Goal: Transaction & Acquisition: Purchase product/service

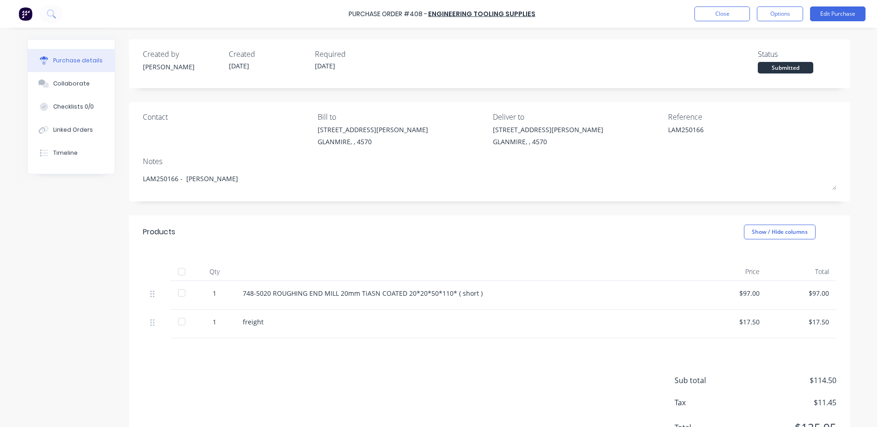
click at [810, 6] on button "Edit Purchase" at bounding box center [838, 13] width 56 height 15
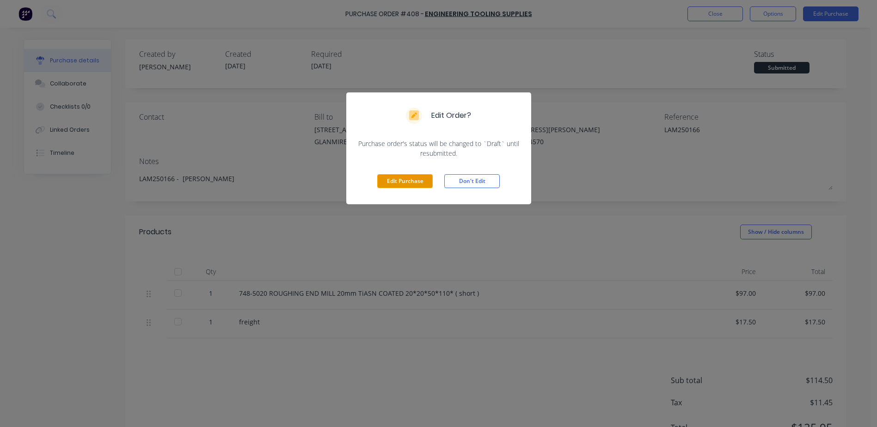
click at [413, 180] on button "Edit Purchase" at bounding box center [405, 181] width 56 height 14
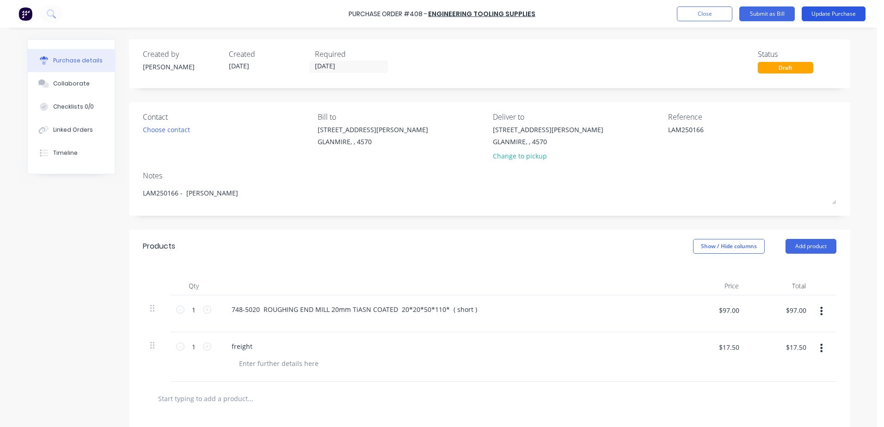
click at [833, 8] on button "Update Purchase" at bounding box center [834, 13] width 64 height 15
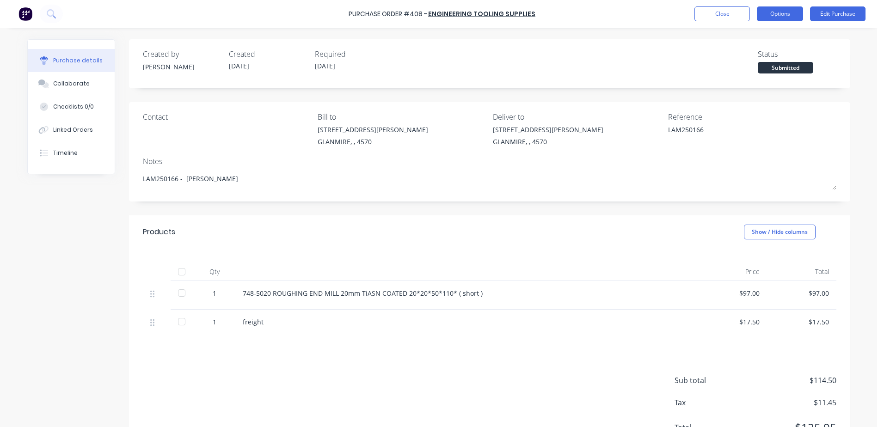
click at [780, 13] on button "Options" at bounding box center [780, 13] width 46 height 15
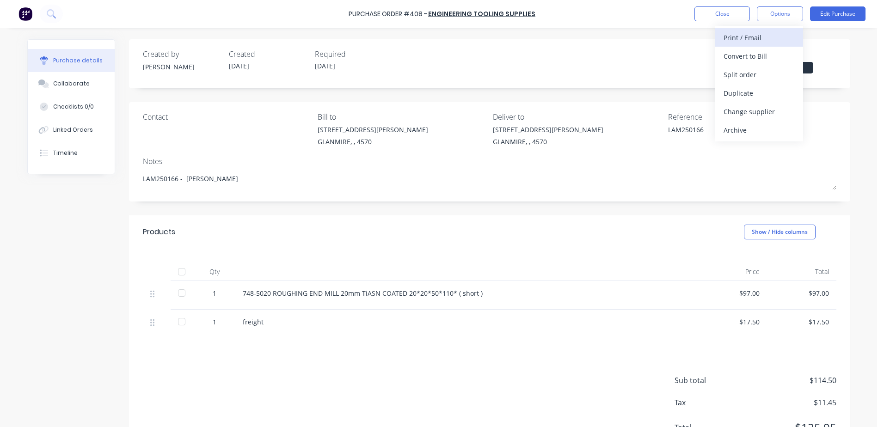
click at [770, 40] on div "Print / Email" at bounding box center [759, 37] width 71 height 13
click at [759, 59] on div "With pricing" at bounding box center [759, 55] width 71 height 13
type textarea "x"
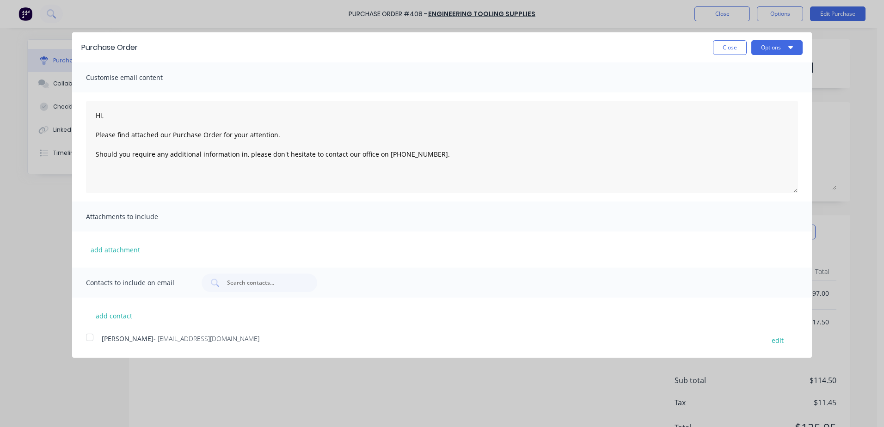
click at [84, 339] on div at bounding box center [89, 337] width 19 height 19
type textarea "Hi, Please find attached our Purchase Order for your attention. Should you requ…"
click at [781, 53] on button "Options" at bounding box center [777, 47] width 51 height 15
click at [743, 88] on div "Email" at bounding box center [758, 89] width 71 height 13
type textarea "x"
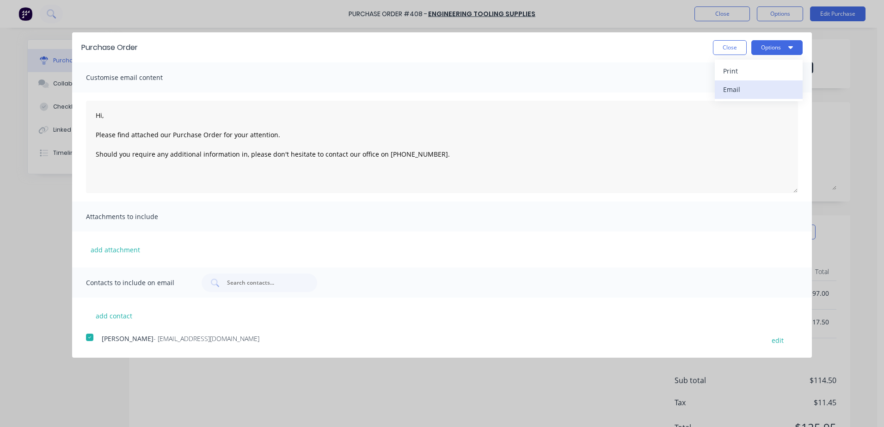
type textarea "Hi, Please find attached our Purchase Order for your attention. Should you requ…"
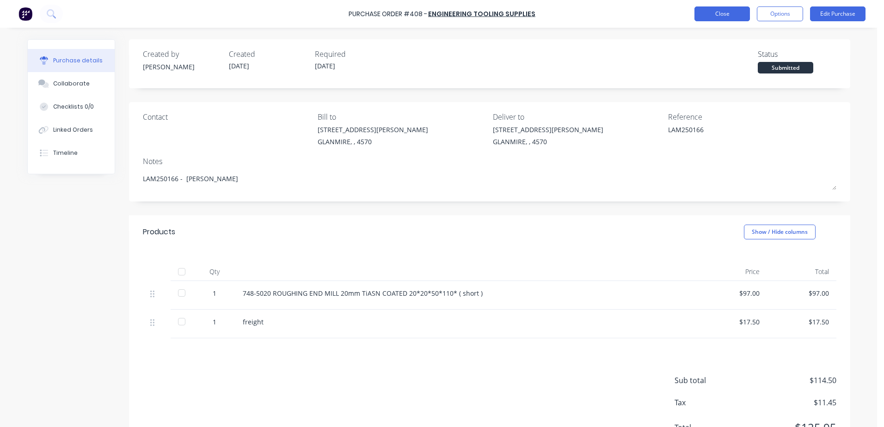
type textarea "x"
click at [720, 8] on button "Close" at bounding box center [723, 13] width 56 height 15
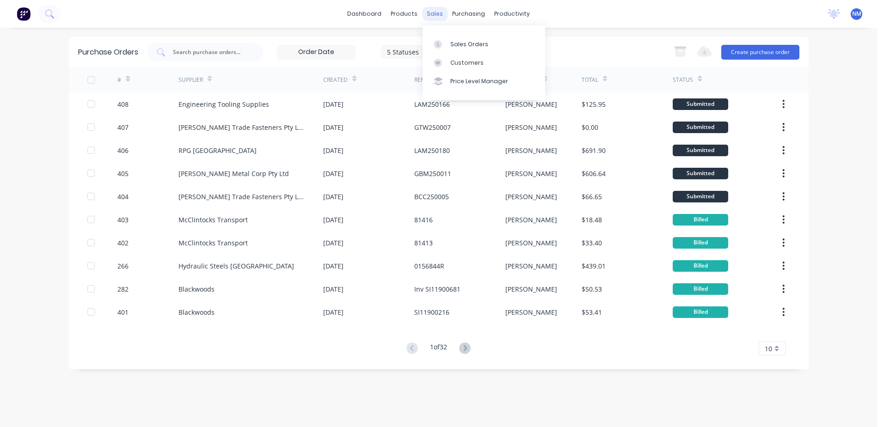
click at [427, 10] on div "sales" at bounding box center [434, 14] width 25 height 14
click at [480, 40] on div "Purchase Orders" at bounding box center [498, 44] width 49 height 8
click at [218, 54] on input "text" at bounding box center [210, 52] width 77 height 9
type input "380"
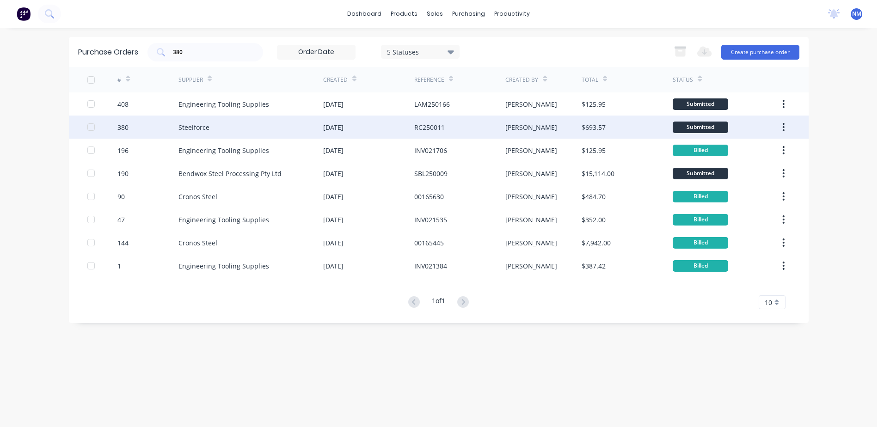
click at [296, 131] on div "Steelforce" at bounding box center [251, 127] width 145 height 23
type textarea "x"
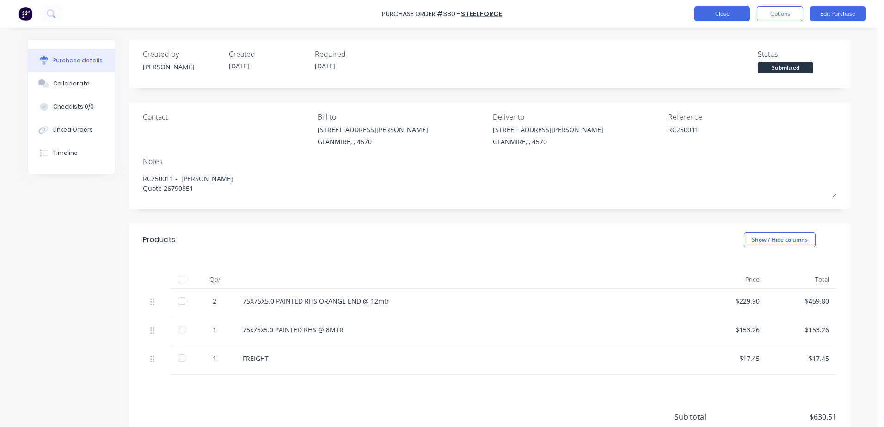
click at [716, 15] on button "Close" at bounding box center [723, 13] width 56 height 15
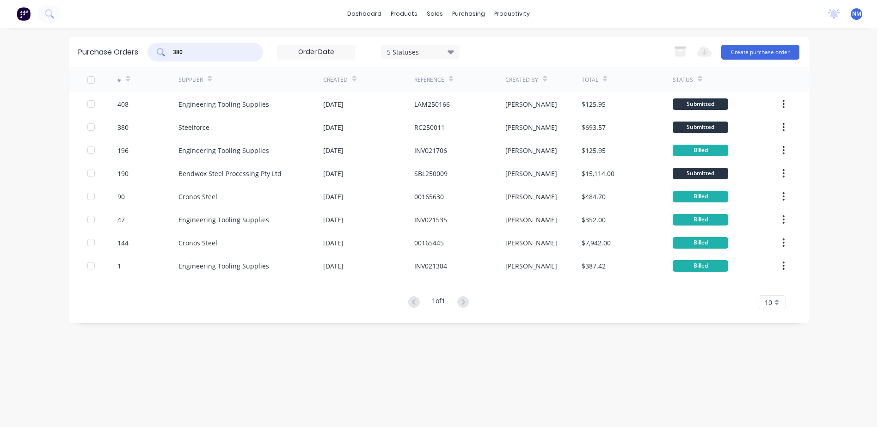
click at [195, 56] on input "380" at bounding box center [210, 52] width 77 height 9
type input "386"
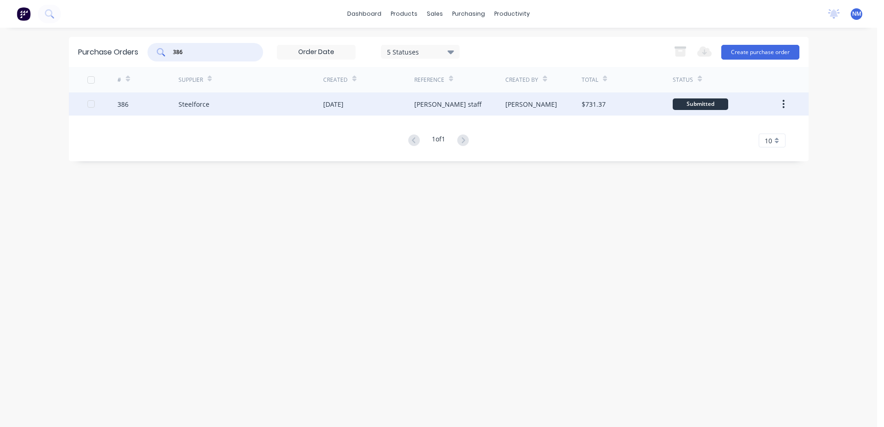
click at [258, 100] on div "Steelforce" at bounding box center [251, 104] width 145 height 23
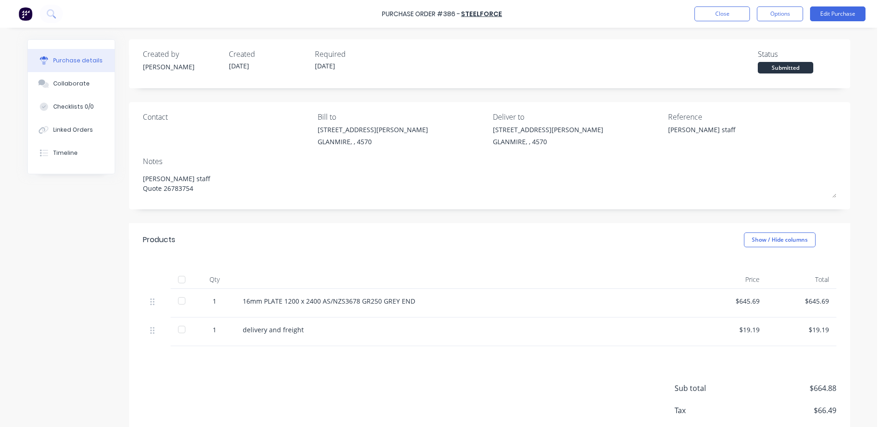
click at [177, 279] on div at bounding box center [182, 280] width 19 height 19
type textarea "x"
click at [722, 16] on button "Close" at bounding box center [723, 13] width 56 height 15
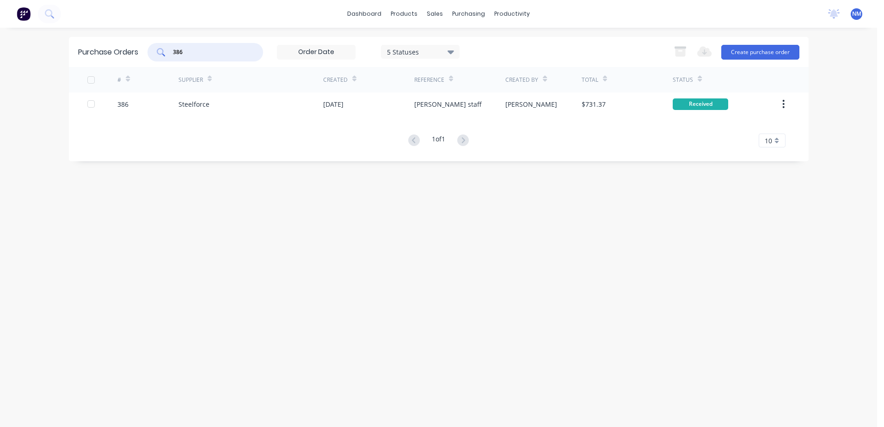
drag, startPoint x: 201, startPoint y: 51, endPoint x: 124, endPoint y: 53, distance: 77.3
click at [124, 53] on div "Purchase Orders 386 5 Statuses 5 Statuses Export to Excel (XLSX) Create purchas…" at bounding box center [439, 52] width 740 height 30
type input "380"
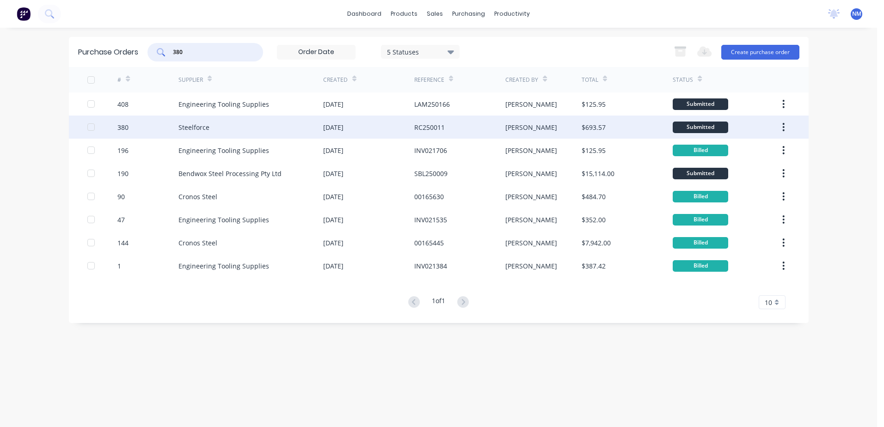
click at [273, 123] on div "Steelforce" at bounding box center [251, 127] width 145 height 23
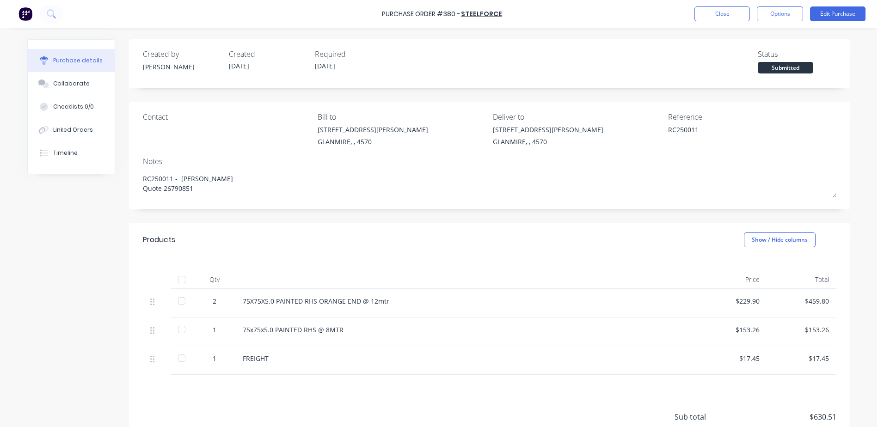
click at [180, 281] on div at bounding box center [182, 280] width 19 height 19
type textarea "x"
click at [727, 14] on button "Close" at bounding box center [723, 13] width 56 height 15
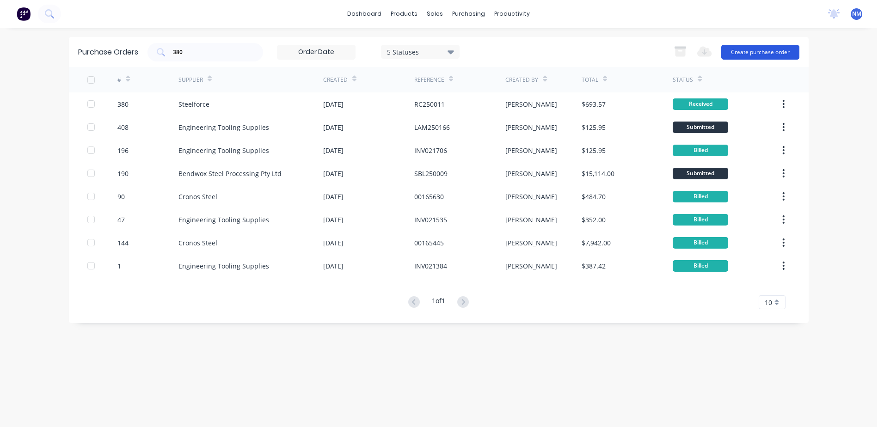
click at [754, 55] on button "Create purchase order" at bounding box center [761, 52] width 78 height 15
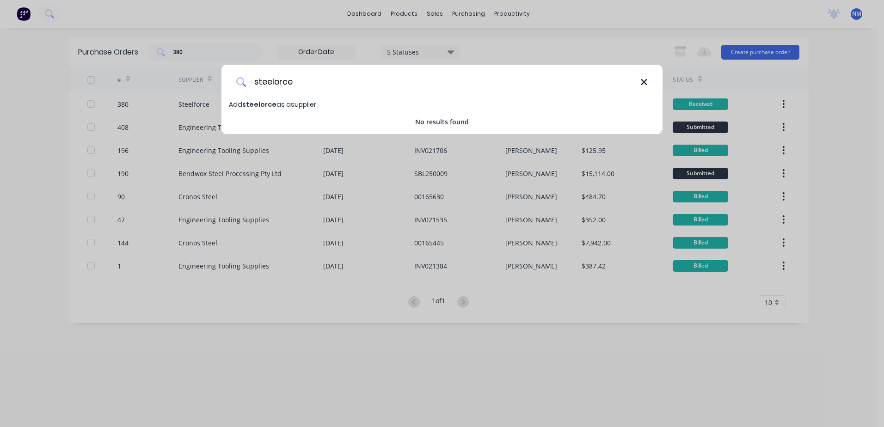
type input "steelorce"
click at [644, 81] on icon at bounding box center [644, 82] width 7 height 10
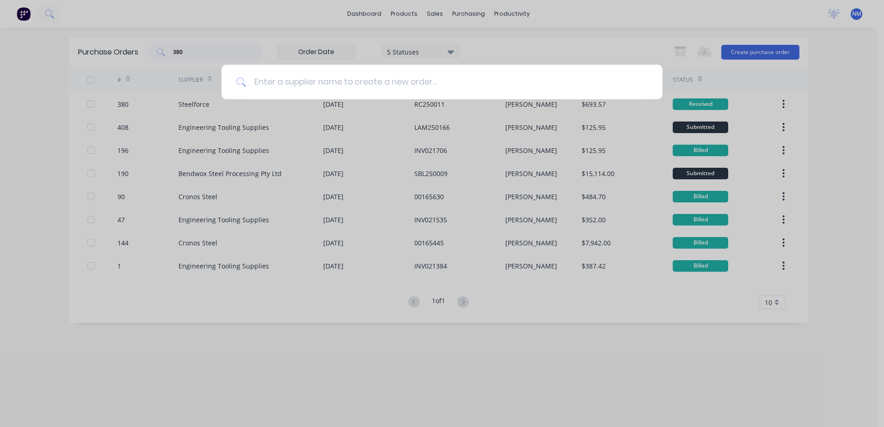
click at [285, 374] on div at bounding box center [442, 213] width 884 height 427
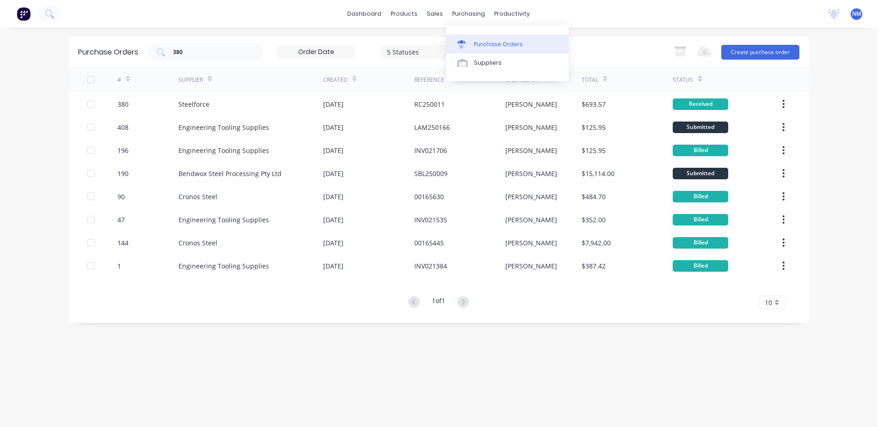
click at [491, 40] on div "Purchase Orders" at bounding box center [498, 44] width 49 height 8
click at [495, 42] on div "Purchase Orders" at bounding box center [498, 44] width 49 height 8
click at [770, 45] on button "Create purchase order" at bounding box center [761, 52] width 78 height 15
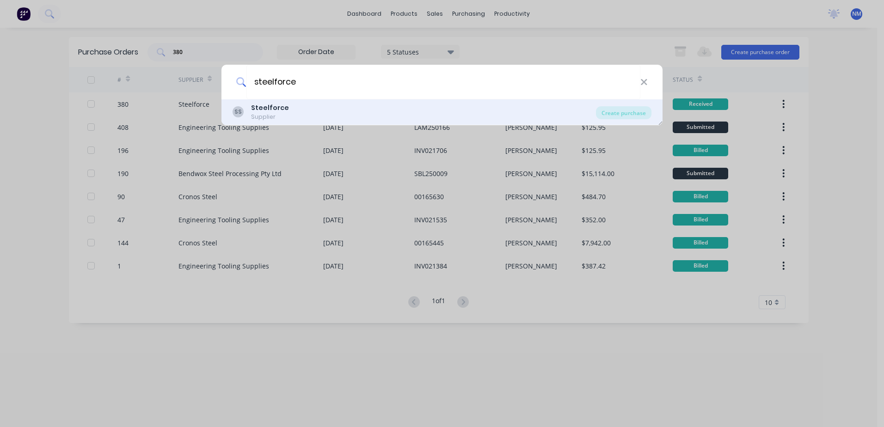
type input "steelforce"
click at [264, 108] on b "Steelforce" at bounding box center [270, 107] width 38 height 9
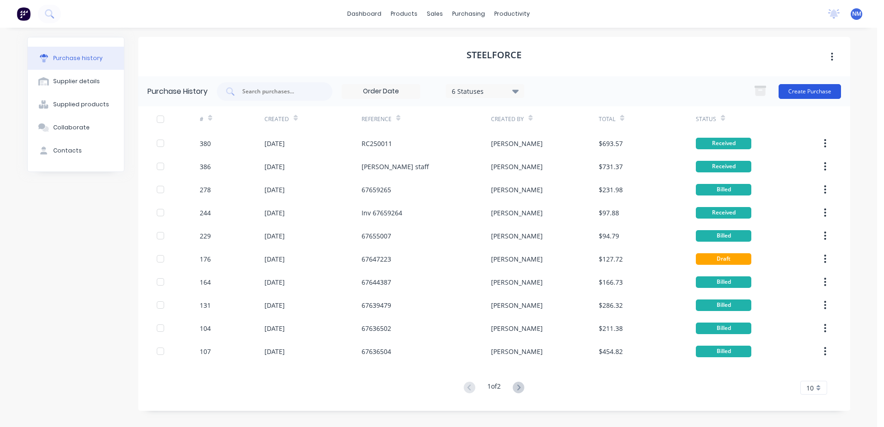
click at [814, 95] on button "Create Purchase" at bounding box center [810, 91] width 62 height 15
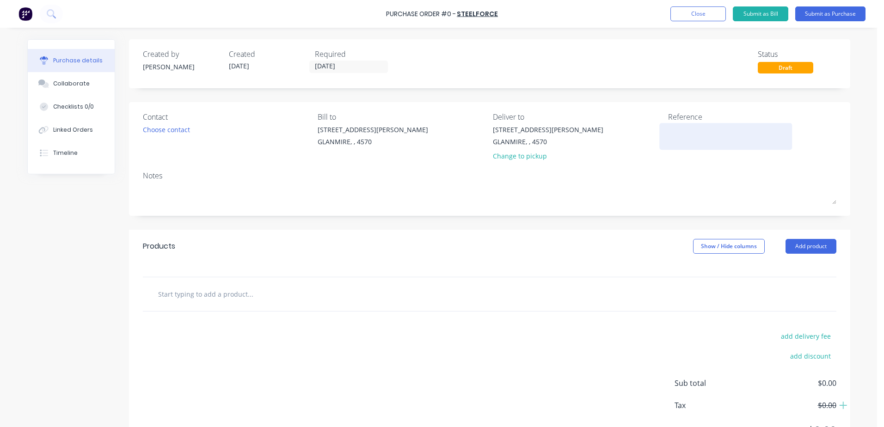
click at [670, 136] on textarea at bounding box center [726, 135] width 116 height 21
type textarea "[PERSON_NAME]"
type textarea "x"
type textarea "dal"
type textarea "x"
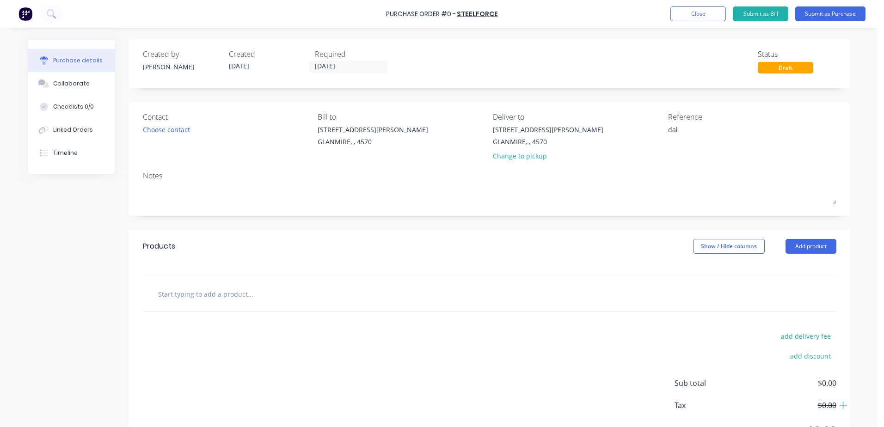
type textarea "da"
type textarea "x"
type textarea "d"
type textarea "x"
type textarea "D"
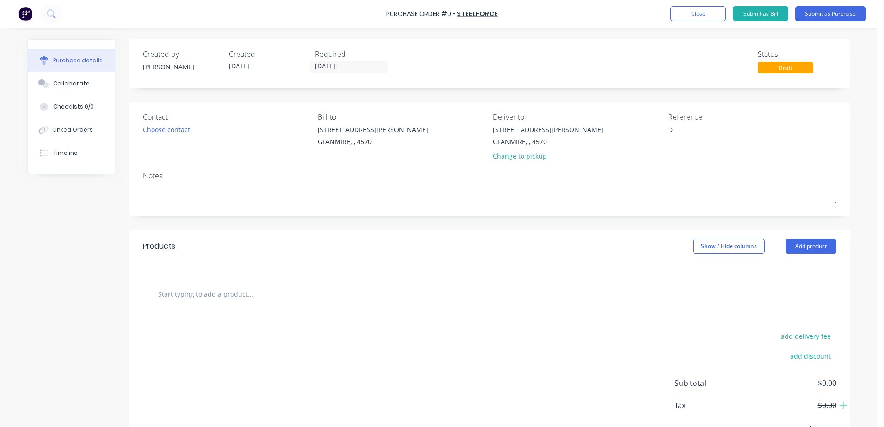
type textarea "x"
type textarea "DA"
type textarea "x"
type textarea "DAL"
type textarea "x"
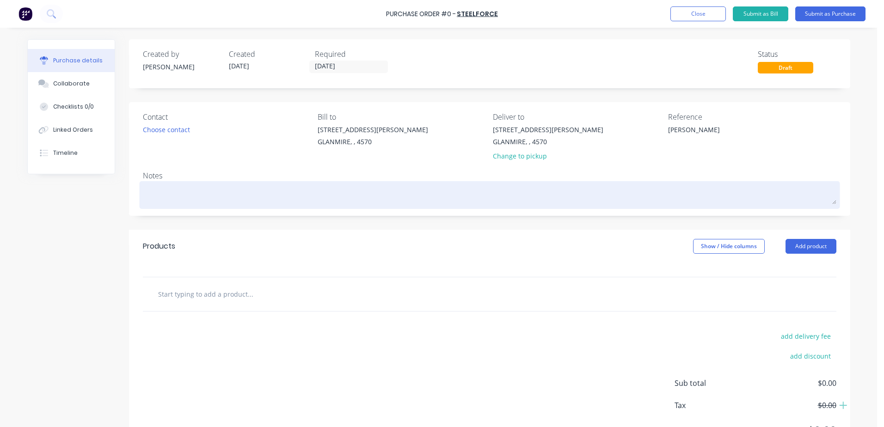
type textarea "[PERSON_NAME]"
type textarea "x"
type textarea "[PERSON_NAME]"
click at [148, 186] on textarea at bounding box center [490, 194] width 694 height 21
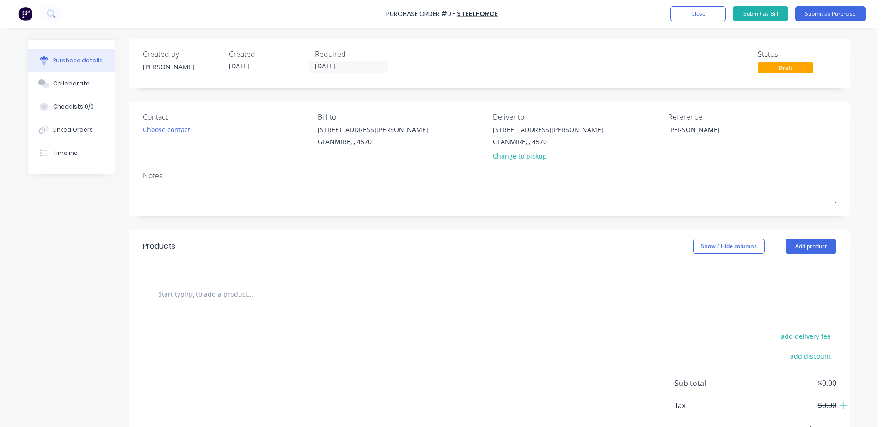
type textarea "x"
type textarea "D"
type textarea "x"
type textarea "DA"
type textarea "x"
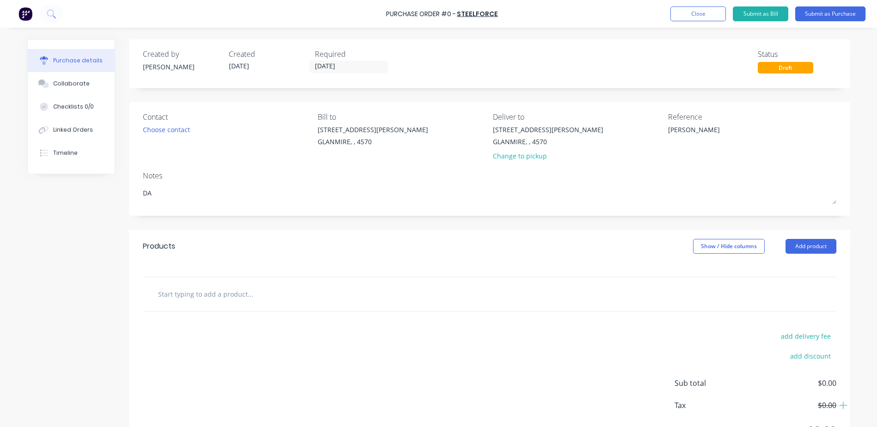
type textarea "DAL"
type textarea "x"
type textarea "[PERSON_NAME]"
type textarea "x"
type textarea "[PERSON_NAME]"
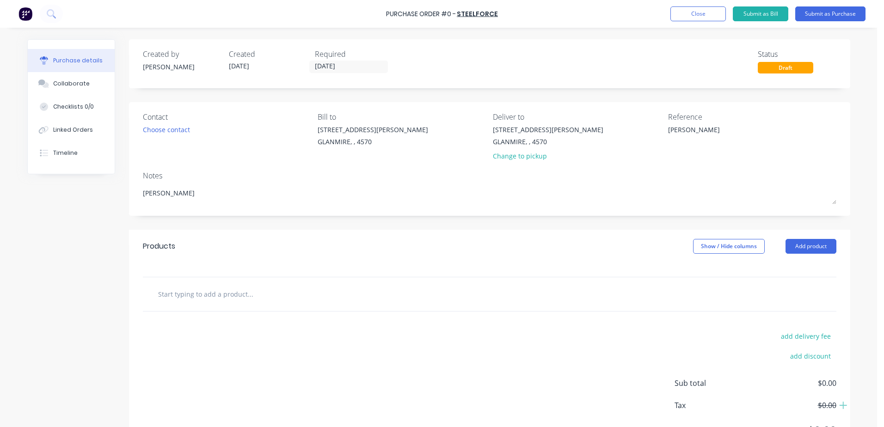
type textarea "x"
type textarea "[PERSON_NAME] ST"
type textarea "x"
type textarea "[PERSON_NAME]"
type textarea "x"
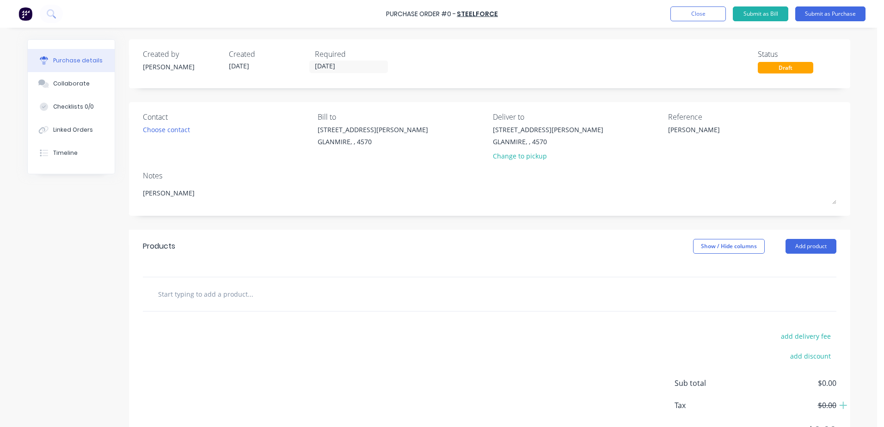
type textarea "[PERSON_NAME]"
type textarea "x"
type textarea "[PERSON_NAME] STAFF"
type textarea "x"
type textarea "[PERSON_NAME] STAFF"
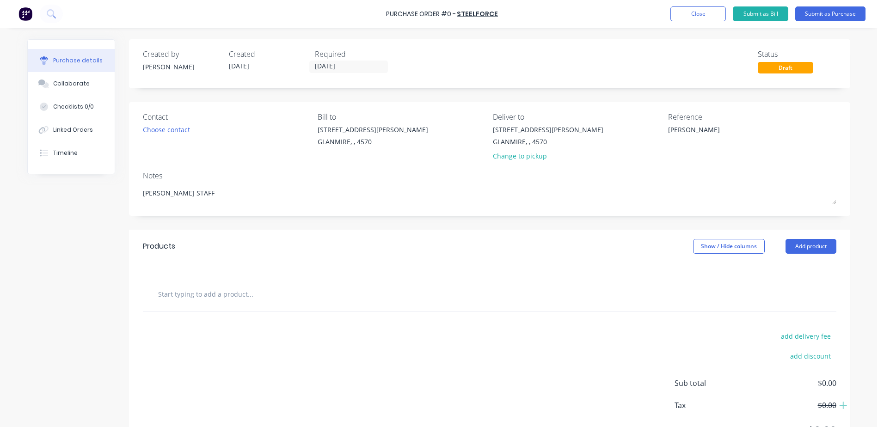
click at [181, 294] on input "text" at bounding box center [250, 294] width 185 height 19
type textarea "x"
type input "1"
type textarea "x"
type input "10"
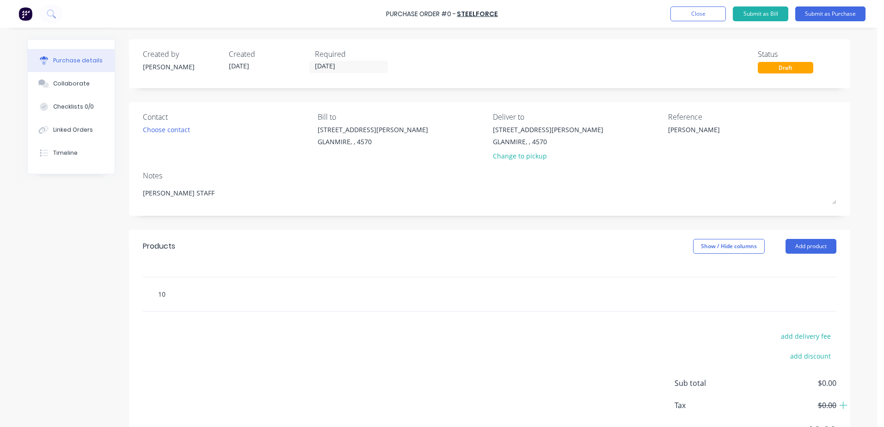
type textarea "x"
type input "100"
type textarea "x"
type input "100"
type textarea "x"
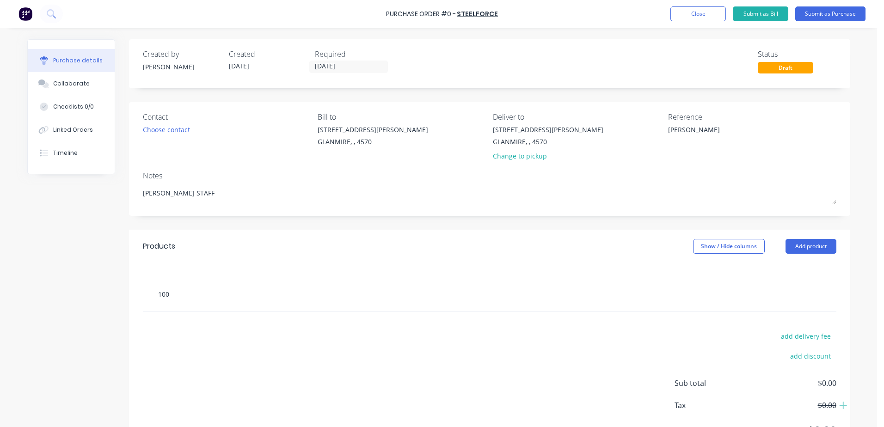
type input "100 X"
type textarea "x"
type input "100 X 1"
type textarea "x"
type input "100 X 10"
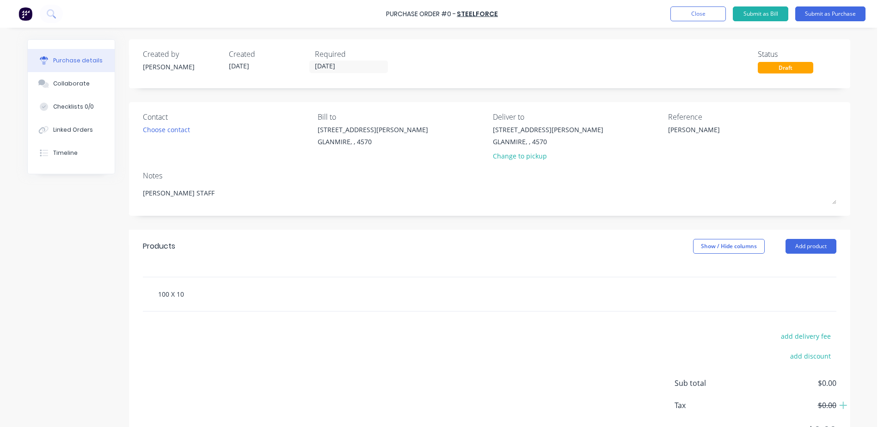
type textarea "x"
type input "100 X 100"
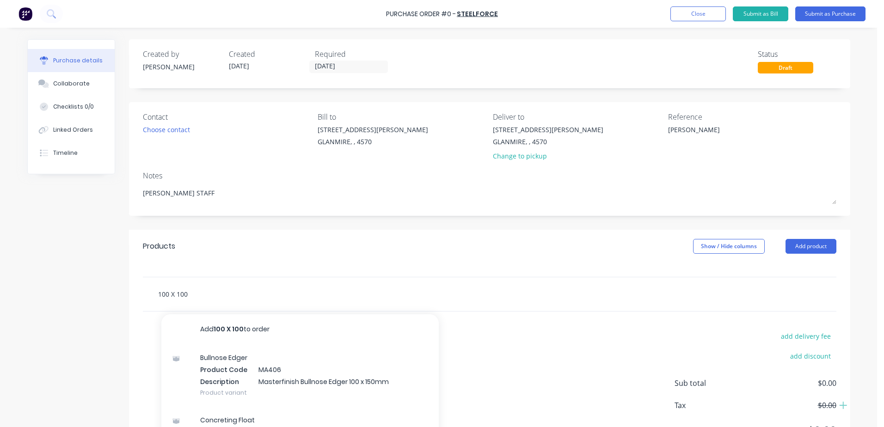
type textarea "x"
type input "100 X 100 X"
type textarea "x"
type input "100 X 100 X"
type textarea "x"
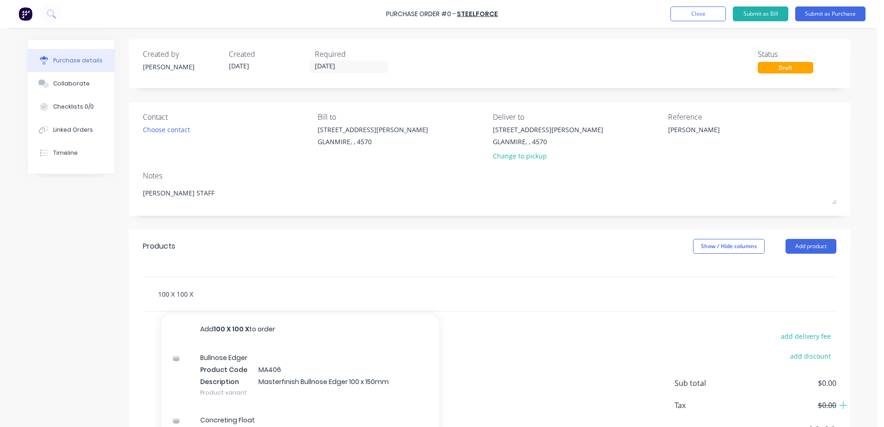
type input "100 X 100 X 5"
type textarea "x"
type input "100 X 100 X 5"
type textarea "x"
type input "100 X 100 X 5 p"
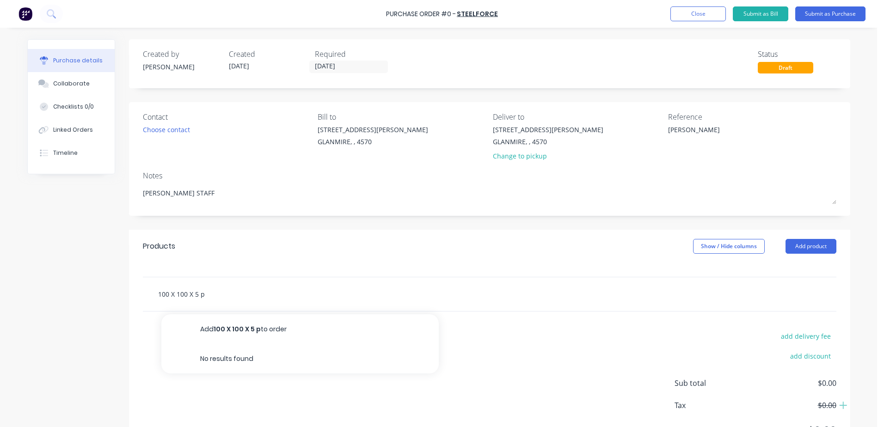
type textarea "x"
type input "100 X 100 X 5"
type textarea "x"
type input "100 X 100 X 5 P"
type textarea "x"
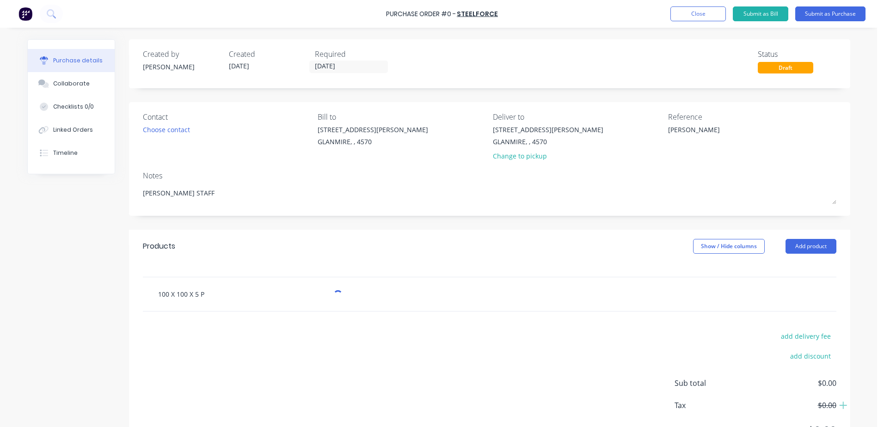
type input "100 X 100 X 5 Pa"
type textarea "x"
type input "100 X 100 X 5 Pai"
type textarea "x"
type input "100 X 100 X 5 Pain"
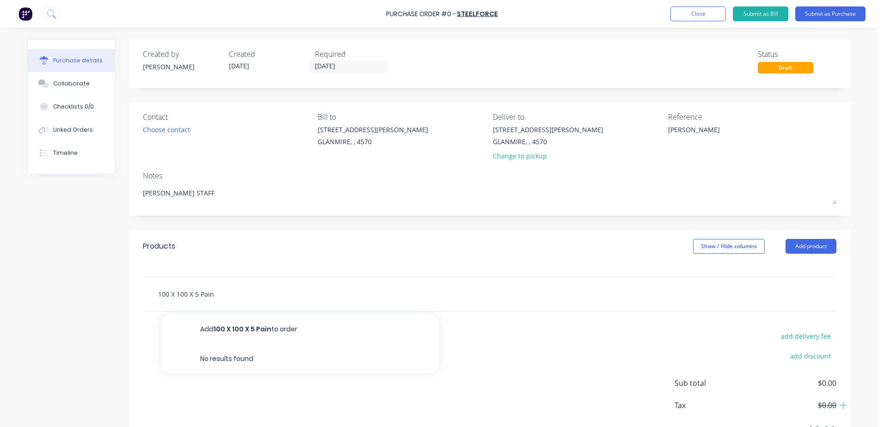
type textarea "x"
type input "100 X 100 X 5 Paint"
type textarea "x"
type input "100 X 100 X 5 Painte"
type textarea "x"
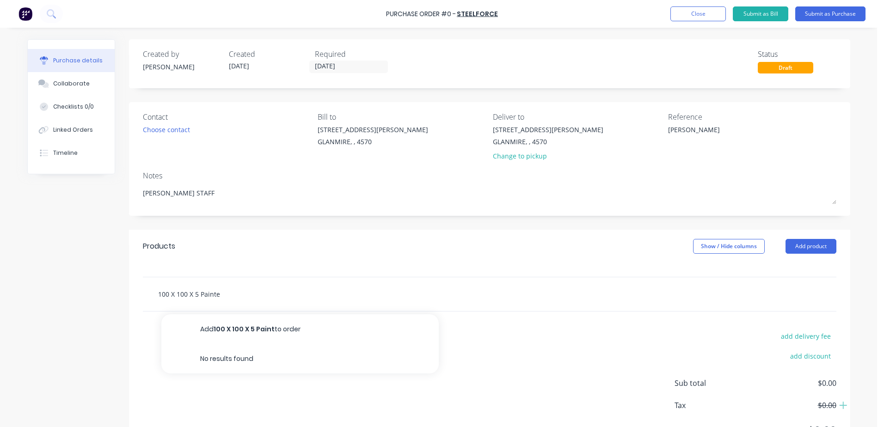
type input "100 X 100 X 5 Painted"
type textarea "x"
type input "100 X 100 X 5 Painted"
type textarea "x"
type input "100 X 100 X 5 Painted R"
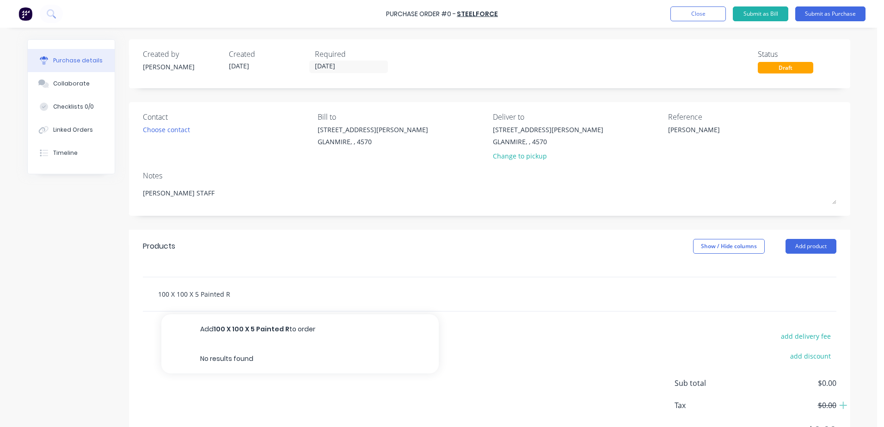
type textarea "x"
type input "100 X 100 X 5 Painted RH"
type textarea "x"
type input "100 X 100 X 5 Painted RHS"
type textarea "x"
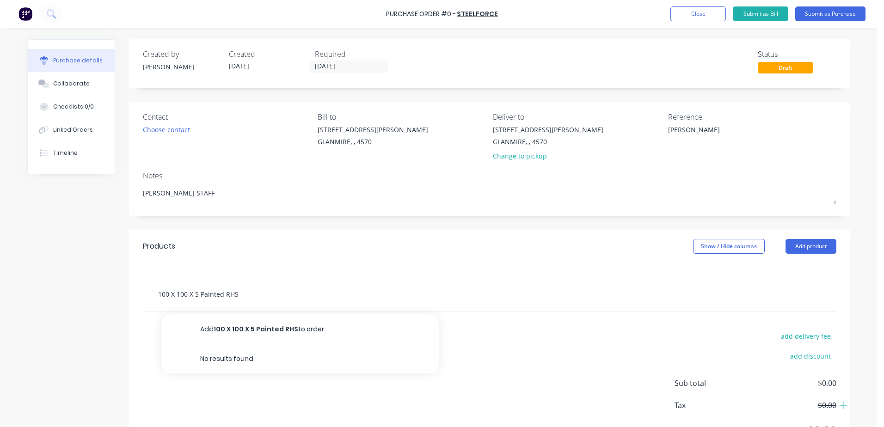
type input "100 X 100 X 5 Painted RHS"
type textarea "x"
type input "100 X 100 X 5 Painted RHS @"
type textarea "x"
type input "100 X 100 X 5 Painted RHS @"
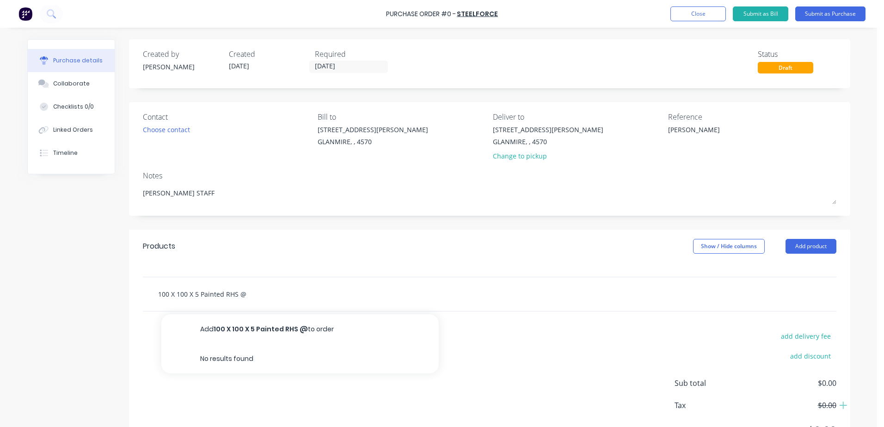
type textarea "x"
type input "100 X 100 X 5 Painted RHS @ 8"
type textarea "x"
type input "100 X 100 X 5 Painted RHS @ 8m"
type textarea "x"
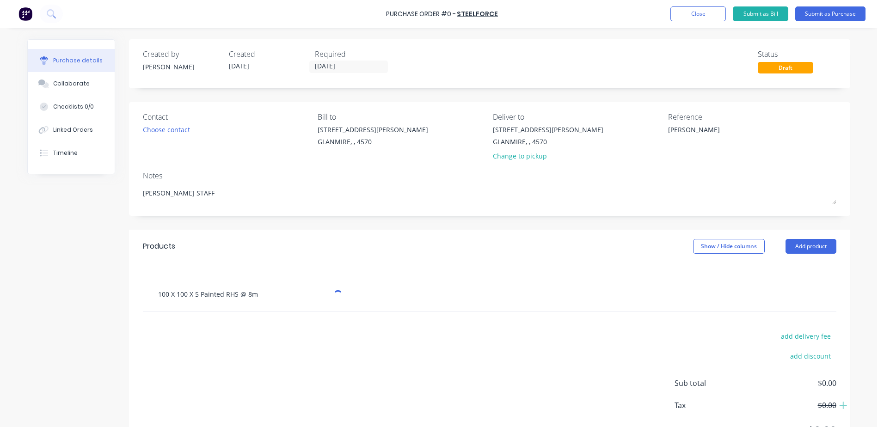
type input "100 X 100 X 5 Painted RHS @ 8mt"
type textarea "x"
type input "100 X 100 X 5 Painted RHS @ 8mtr"
type textarea "x"
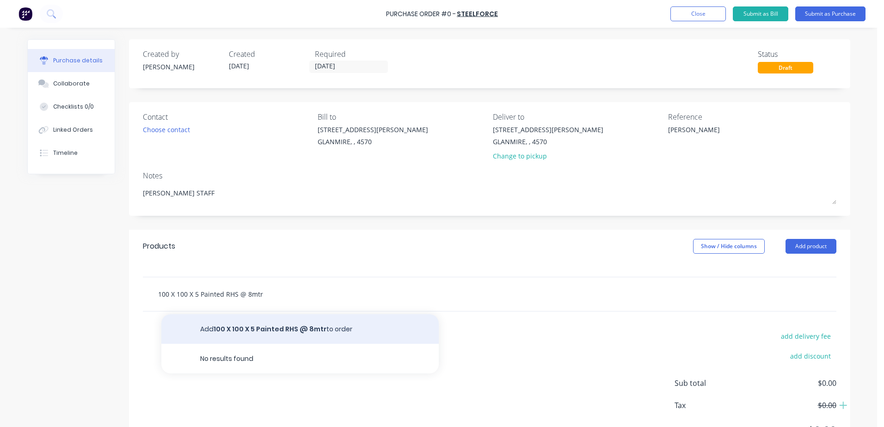
type input "100 X 100 X 5 Painted RHS @ 8mtr"
click at [243, 327] on button "Add 100 X 100 X 5 Painted RHS @ 8mtr to order" at bounding box center [300, 330] width 278 height 30
type textarea "x"
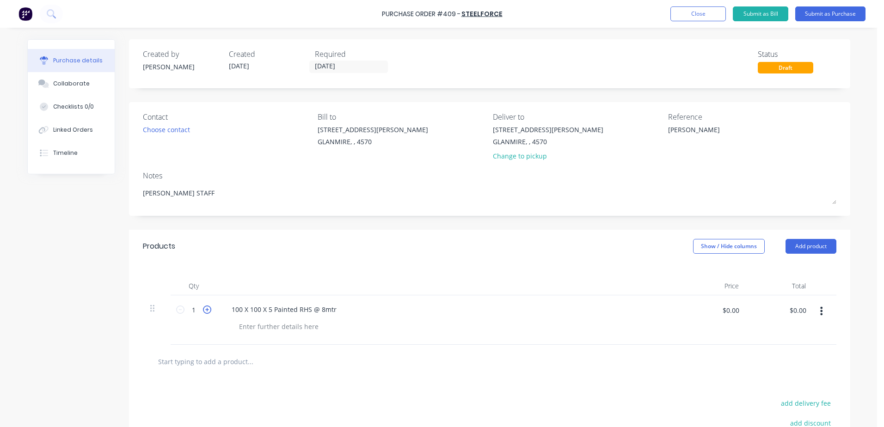
click at [205, 309] on icon at bounding box center [207, 310] width 8 height 8
type textarea "x"
type input "2"
click at [691, 16] on button "Close" at bounding box center [699, 13] width 56 height 15
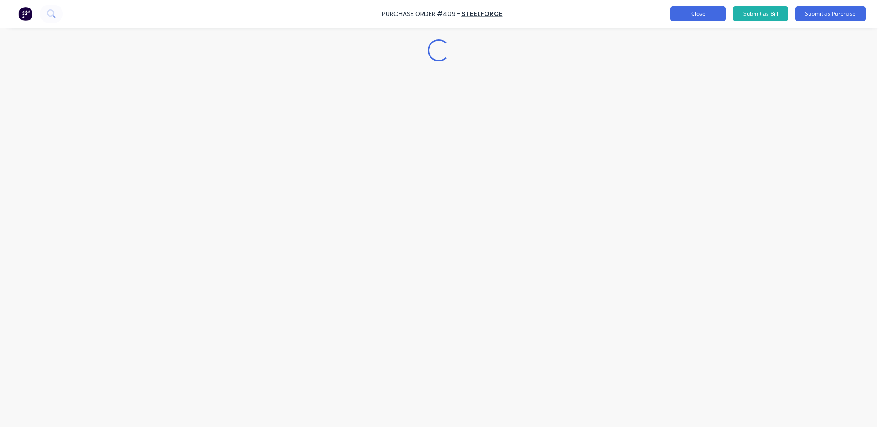
type textarea "x"
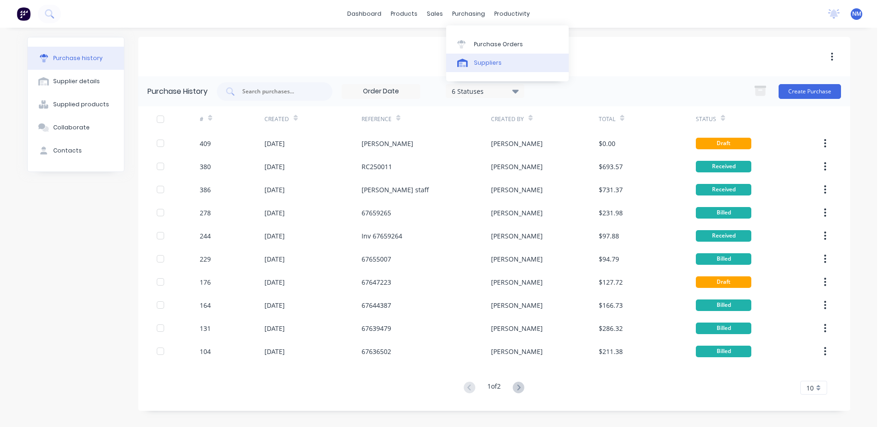
click at [482, 64] on div "Suppliers" at bounding box center [488, 63] width 28 height 8
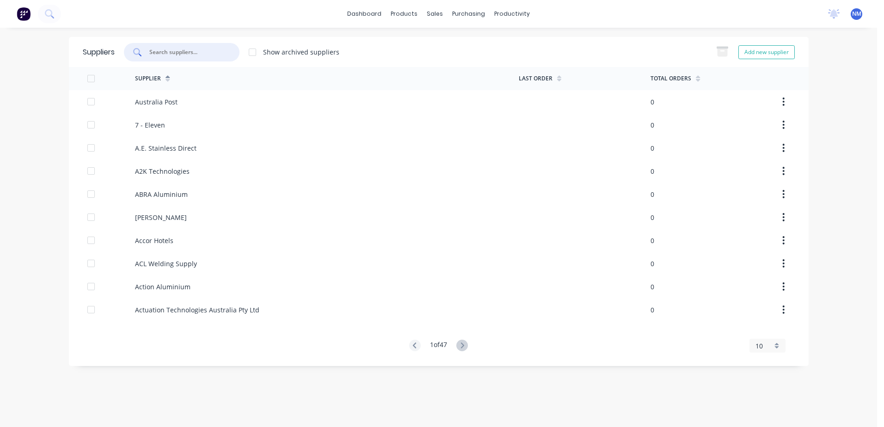
click at [188, 54] on input "text" at bounding box center [186, 52] width 77 height 9
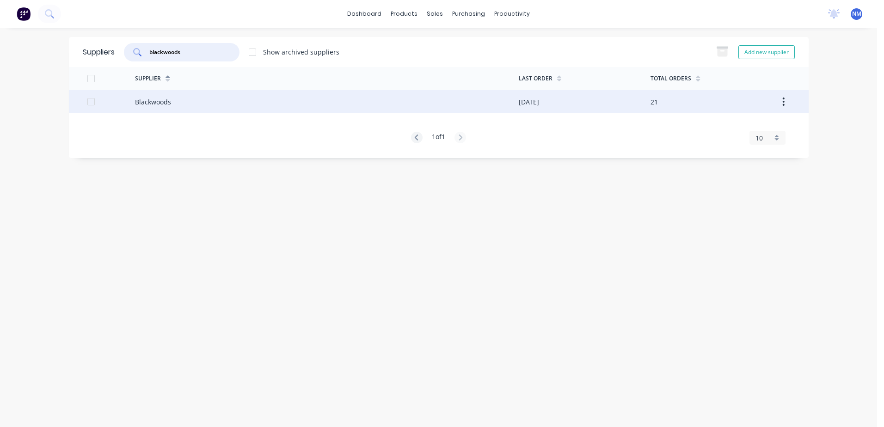
type input "blackwoods"
click at [182, 104] on div "Blackwoods" at bounding box center [327, 101] width 384 height 23
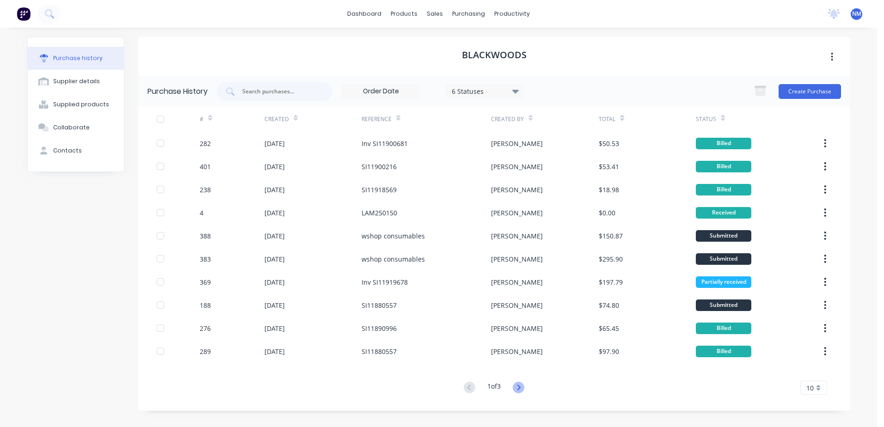
click at [521, 388] on icon at bounding box center [519, 388] width 3 height 6
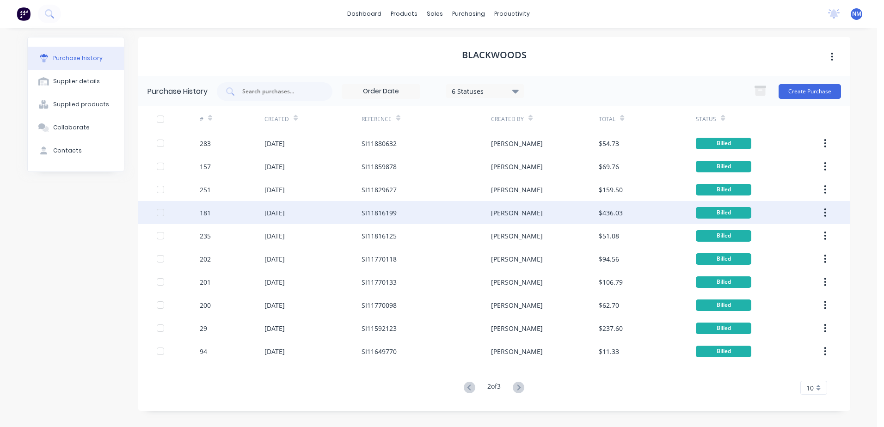
click at [412, 218] on div "SI11816199" at bounding box center [427, 212] width 130 height 23
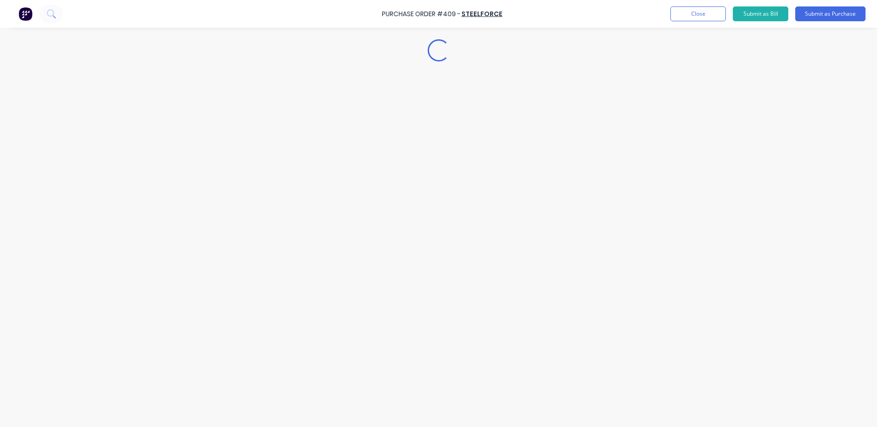
type textarea "x"
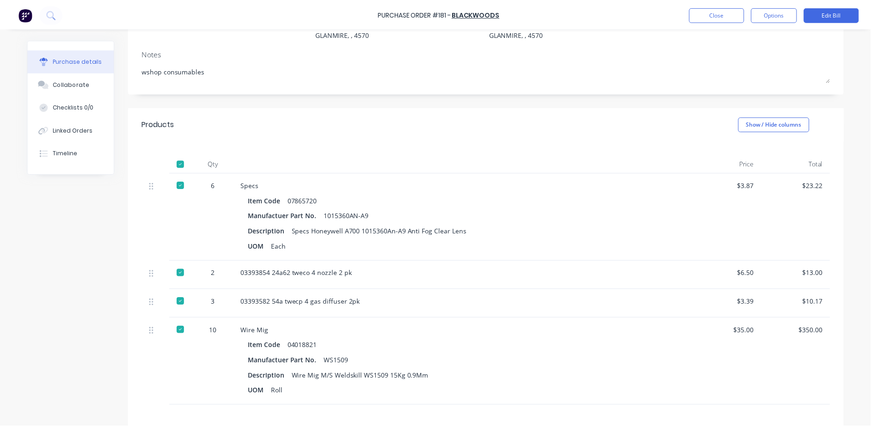
scroll to position [219, 0]
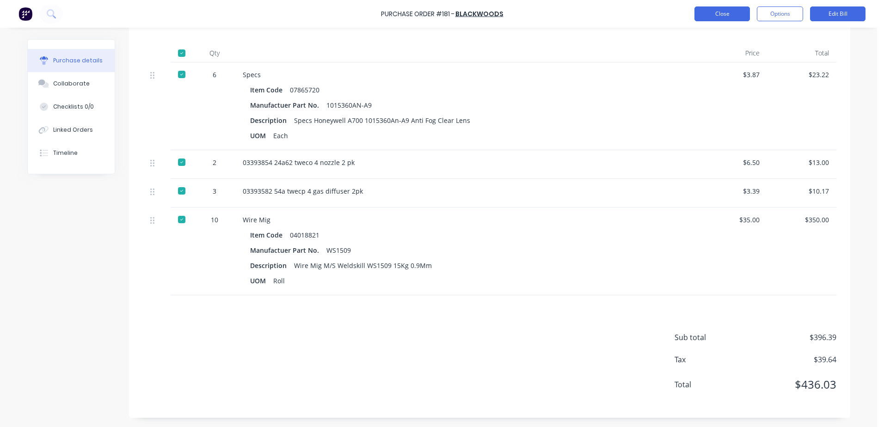
click at [722, 17] on button "Close" at bounding box center [723, 13] width 56 height 15
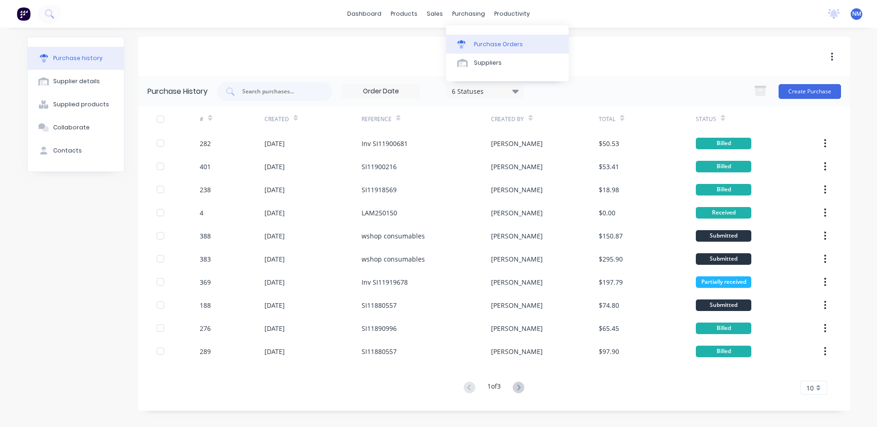
click at [483, 47] on div "Purchase Orders" at bounding box center [498, 44] width 49 height 8
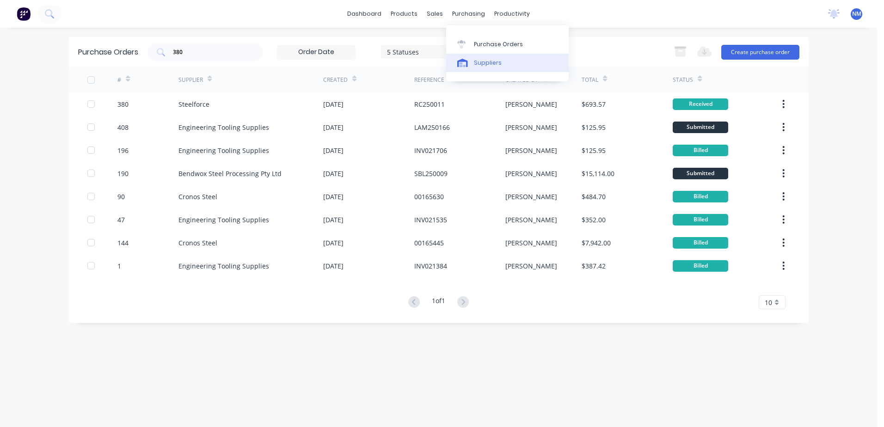
click at [485, 62] on div "Suppliers" at bounding box center [488, 63] width 28 height 8
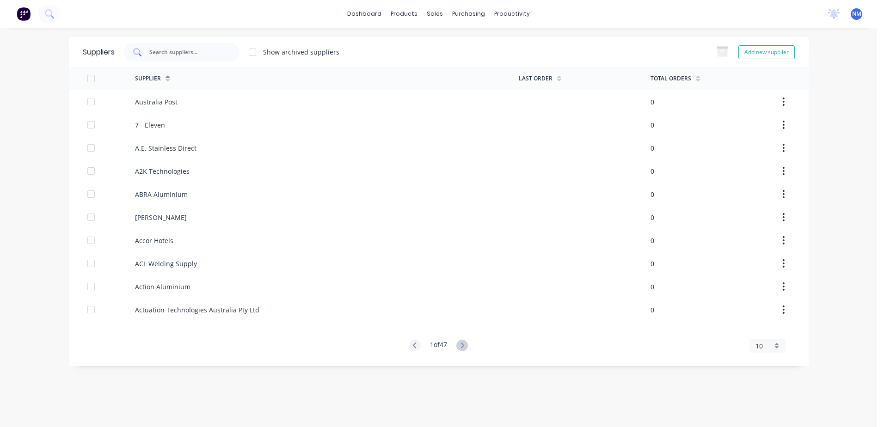
click at [146, 54] on div at bounding box center [182, 52] width 116 height 19
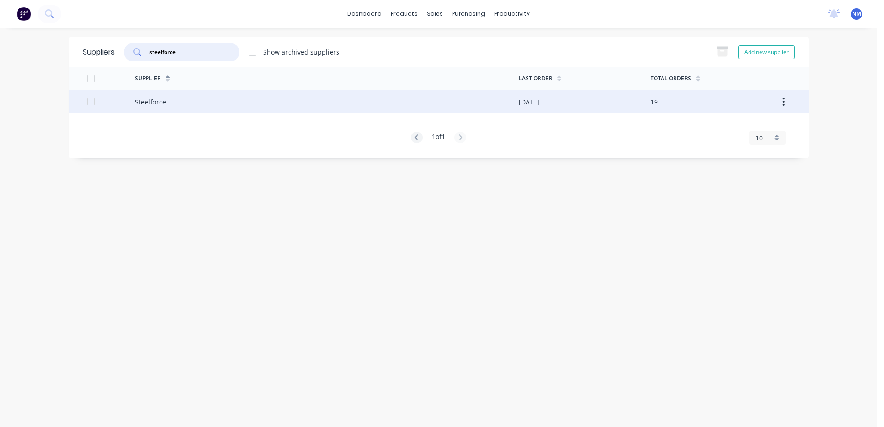
type input "steelforce"
click at [374, 108] on div "Steelforce" at bounding box center [327, 101] width 384 height 23
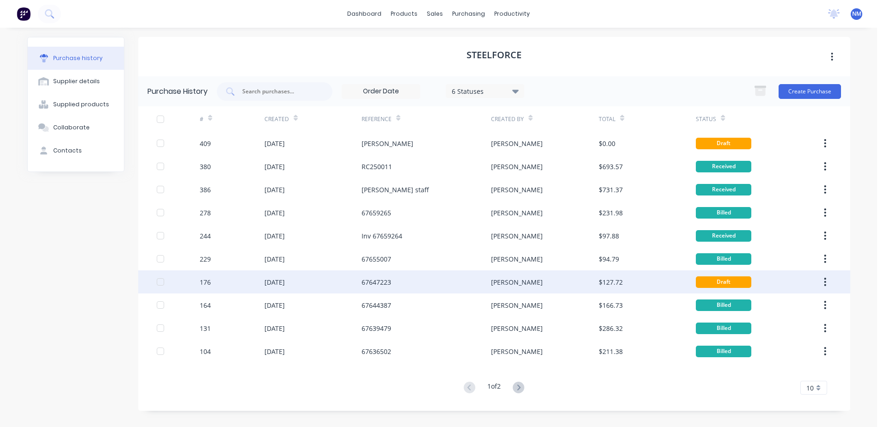
click at [412, 282] on div "67647223" at bounding box center [427, 282] width 130 height 23
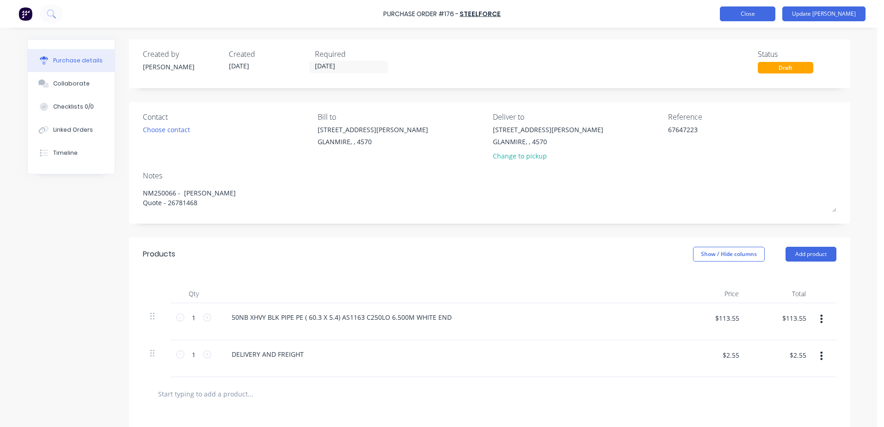
type textarea "x"
click at [759, 16] on button "Close" at bounding box center [748, 13] width 56 height 15
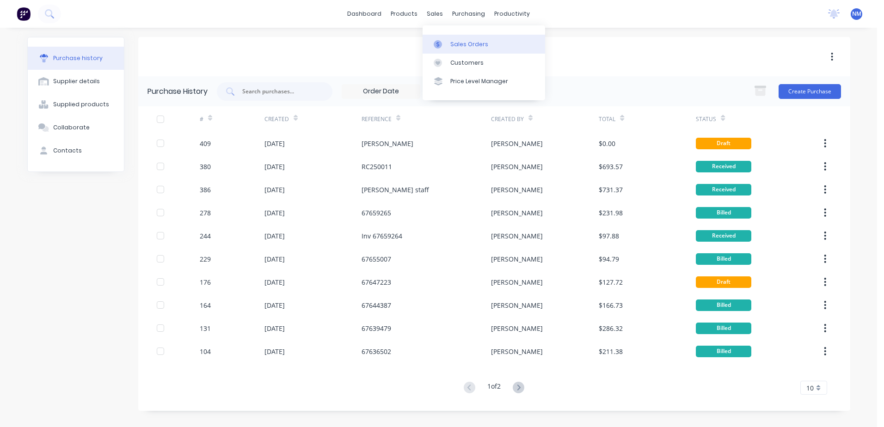
click at [469, 46] on div "Sales Orders" at bounding box center [469, 44] width 38 height 8
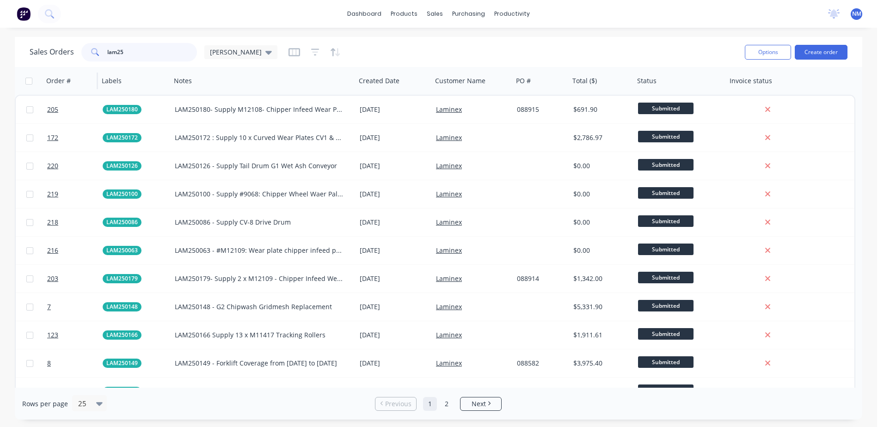
drag, startPoint x: 137, startPoint y: 55, endPoint x: 49, endPoint y: 69, distance: 89.5
click at [49, 69] on div "Sales Orders lam25 [PERSON_NAME] Options Create order Order # Labels Notes Crea…" at bounding box center [439, 228] width 848 height 383
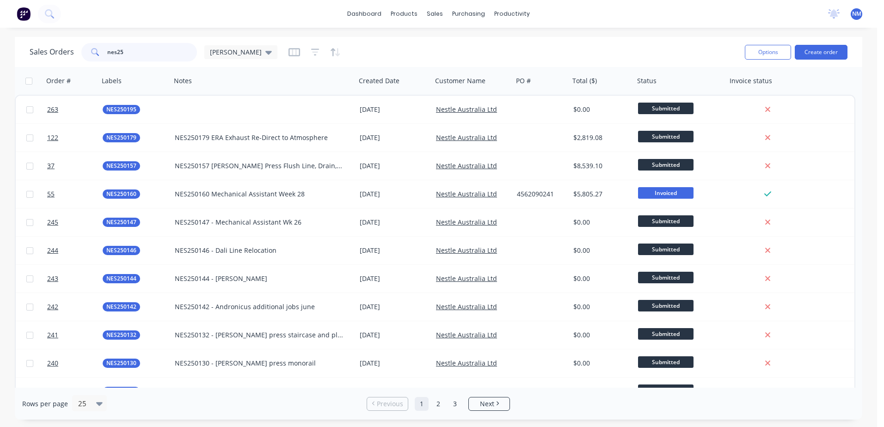
click at [133, 56] on input "nes25" at bounding box center [152, 52] width 90 height 19
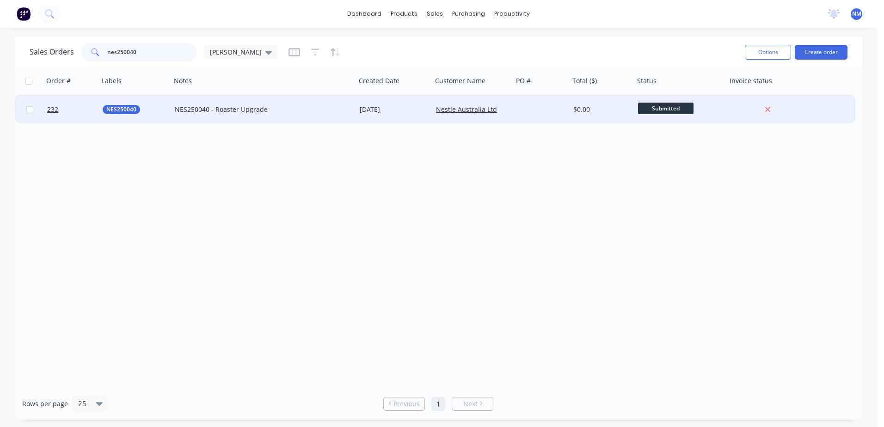
type input "nes250040"
click at [334, 107] on div "NES250040 - Roaster Upgrade" at bounding box center [259, 109] width 169 height 9
click at [510, 107] on div "Nestle Australia Ltd" at bounding box center [472, 110] width 81 height 28
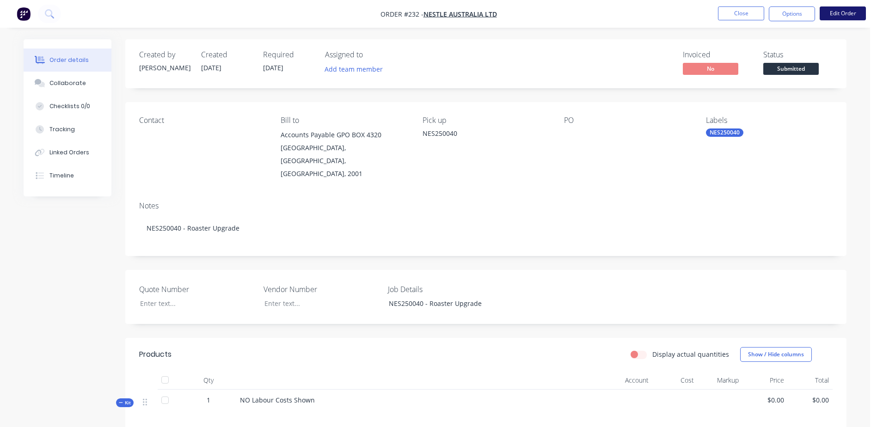
click at [830, 14] on button "Edit Order" at bounding box center [843, 13] width 46 height 14
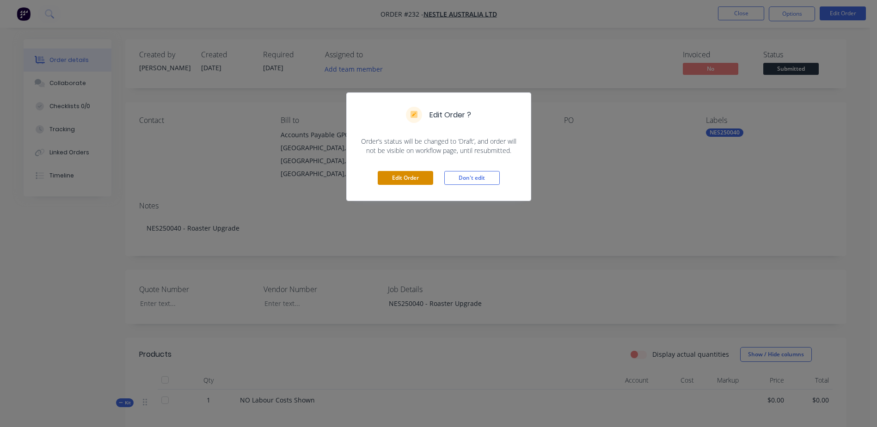
click at [404, 177] on button "Edit Order" at bounding box center [406, 178] width 56 height 14
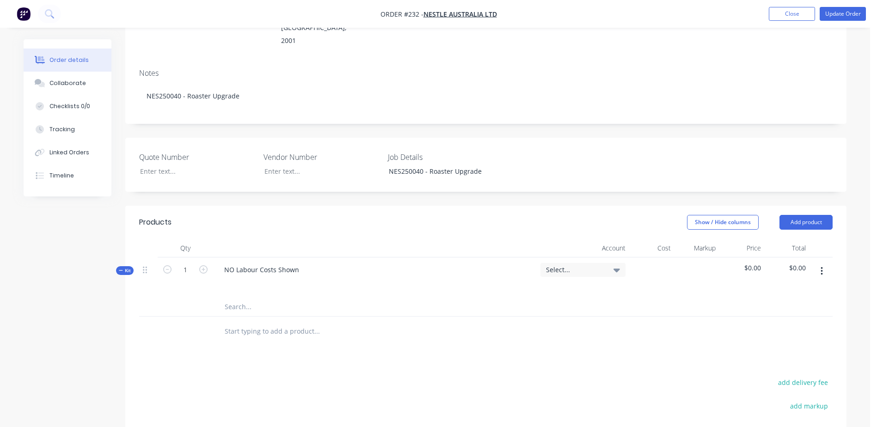
scroll to position [185, 0]
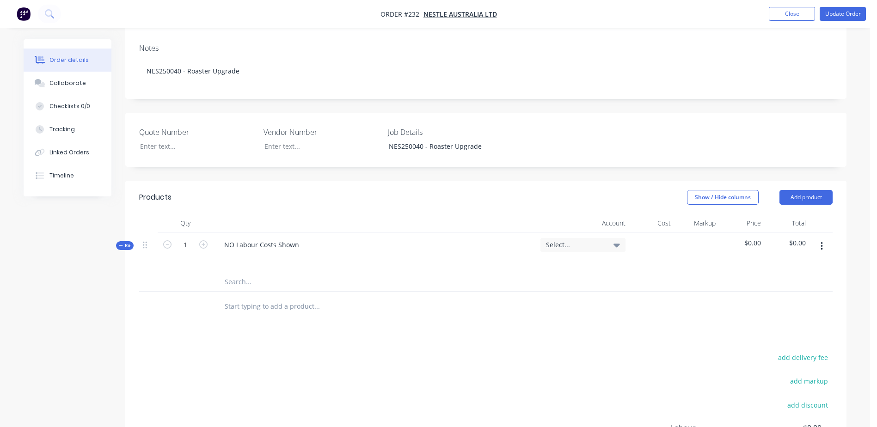
click at [237, 273] on input "text" at bounding box center [316, 282] width 185 height 19
type input "s"
type input "S6644 150mm PolyTyred Castor Wheel"
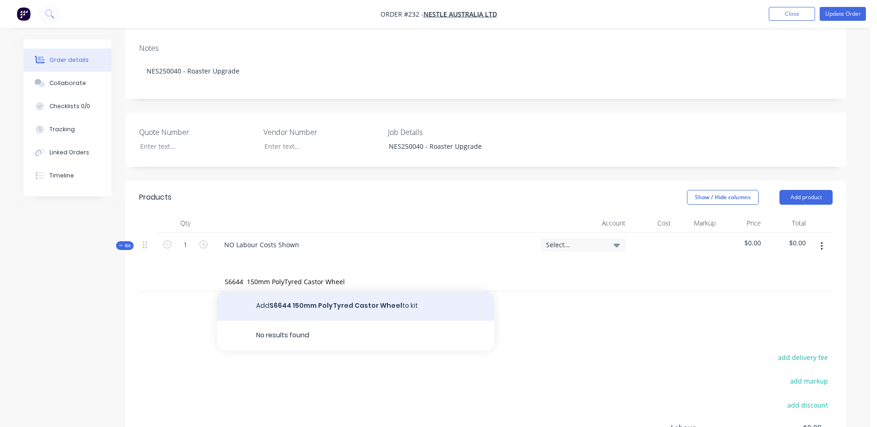
click at [351, 291] on button "Add S6644 150mm PolyTyred Castor Wheel to kit" at bounding box center [356, 306] width 278 height 30
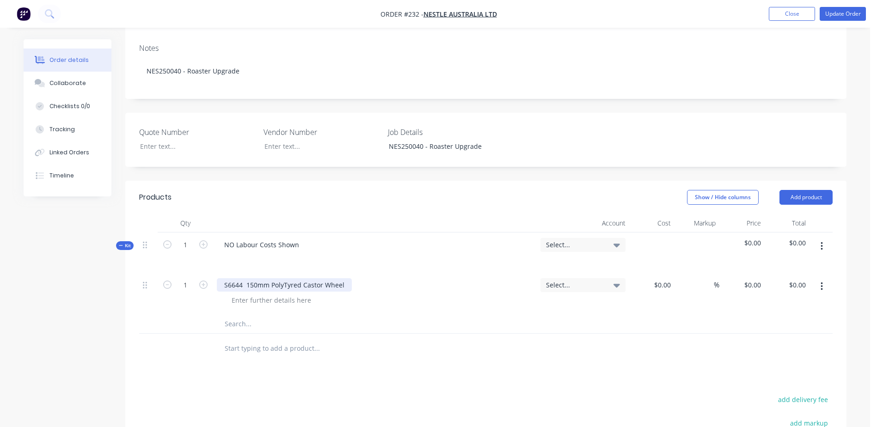
click at [322, 278] on div "S6644 150mm PolyTyred Castor Wheel" at bounding box center [284, 284] width 135 height 13
click at [375, 278] on div "S6644 150mm PolyTyred Nylon Centered Wheel" at bounding box center [299, 284] width 164 height 13
click at [666, 278] on input at bounding box center [669, 284] width 11 height 13
type input "$53.37"
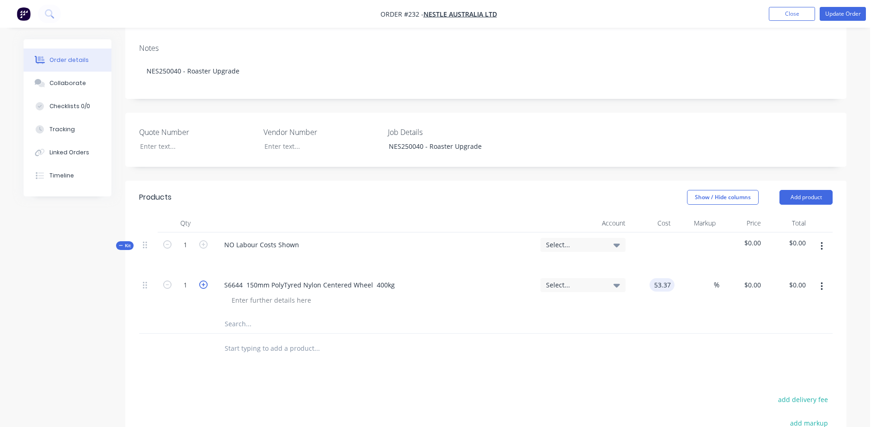
type input "$53.37"
click at [203, 281] on icon "button" at bounding box center [203, 285] width 8 height 8
type input "2"
type input "$106.74"
click at [203, 281] on icon "button" at bounding box center [203, 285] width 8 height 8
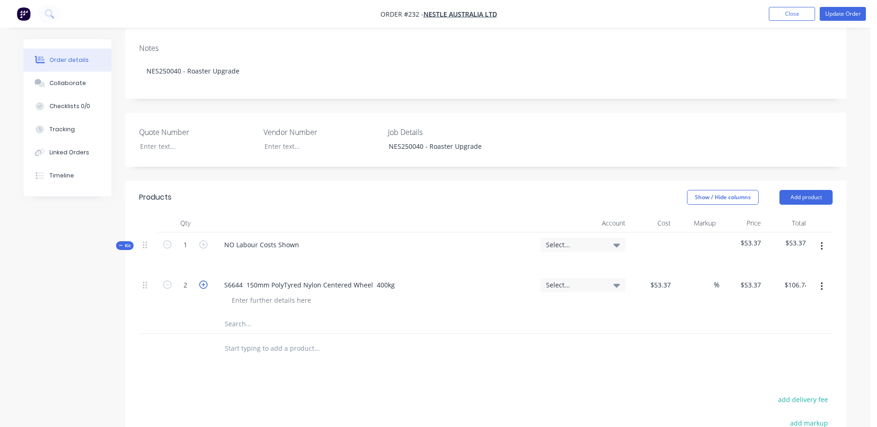
type input "3"
type input "$160.11"
click at [203, 281] on icon "button" at bounding box center [203, 285] width 8 height 8
type input "4"
type input "$213.48"
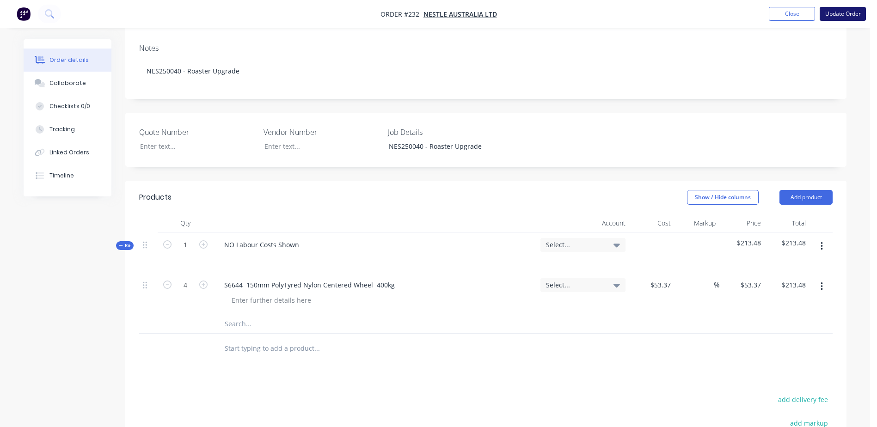
click at [840, 13] on button "Update Order" at bounding box center [843, 14] width 46 height 14
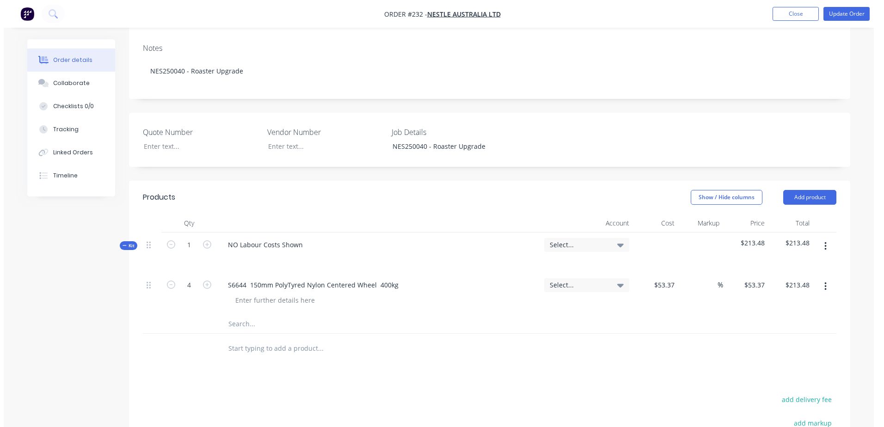
scroll to position [0, 0]
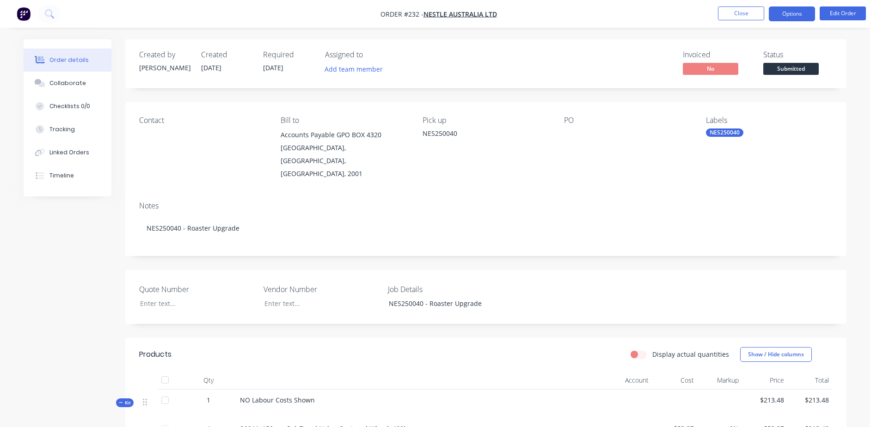
click at [795, 19] on button "Options" at bounding box center [792, 13] width 46 height 15
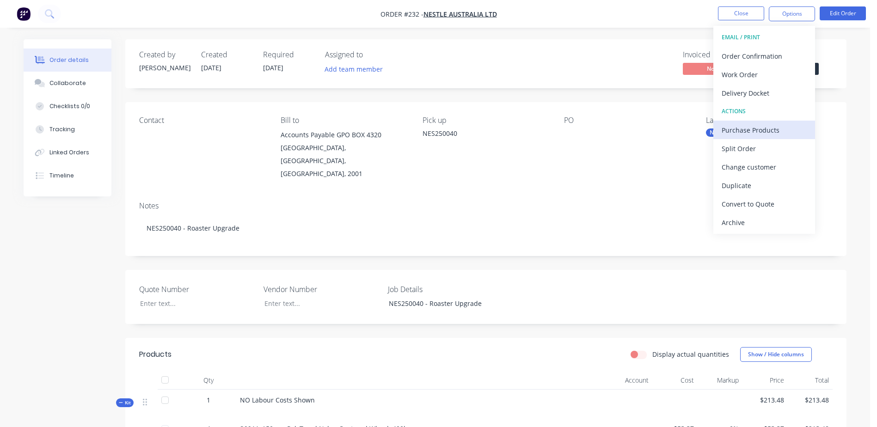
click at [783, 129] on div "Purchase Products" at bounding box center [764, 129] width 85 height 13
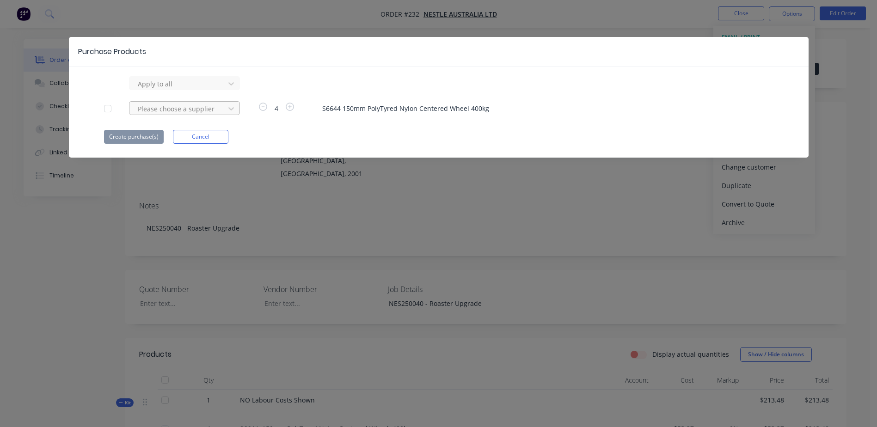
click at [161, 90] on div at bounding box center [178, 84] width 83 height 12
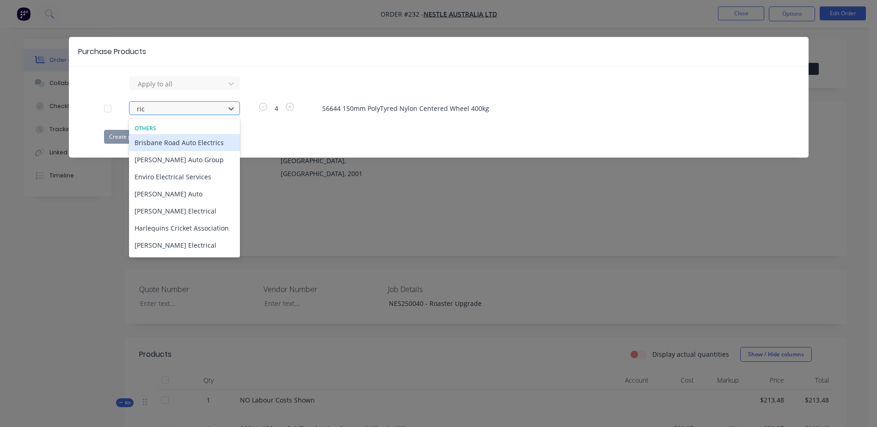
type input "rich"
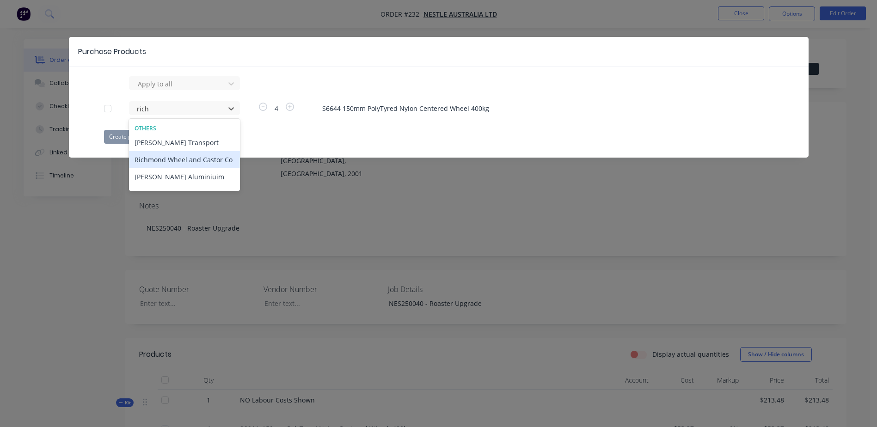
click at [206, 166] on div "Richmond Wheel and Castor Co" at bounding box center [184, 159] width 111 height 17
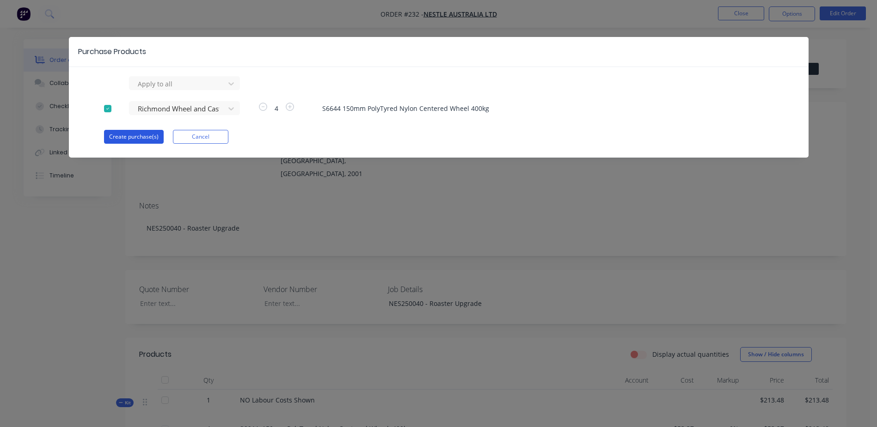
click at [147, 135] on button "Create purchase(s)" at bounding box center [134, 137] width 60 height 14
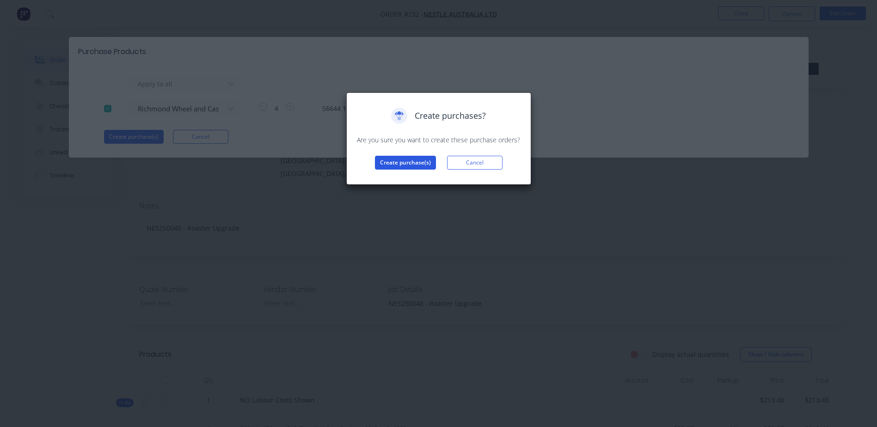
click at [400, 158] on button "Create purchase(s)" at bounding box center [405, 163] width 61 height 14
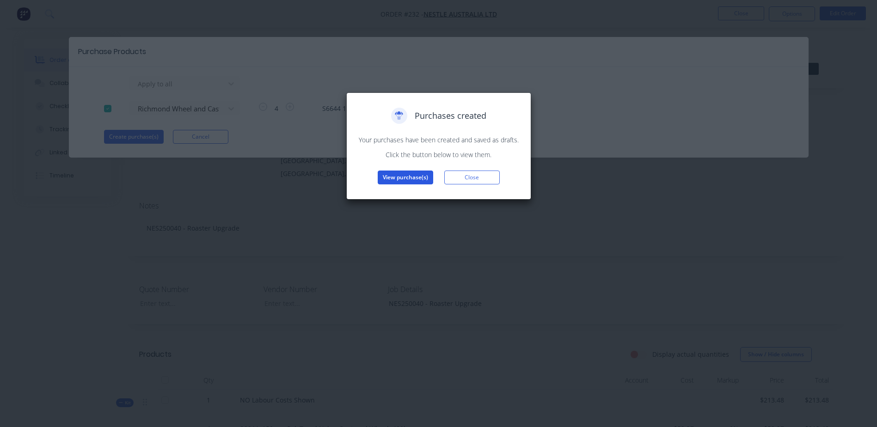
click at [408, 174] on button "View purchase(s)" at bounding box center [406, 178] width 56 height 14
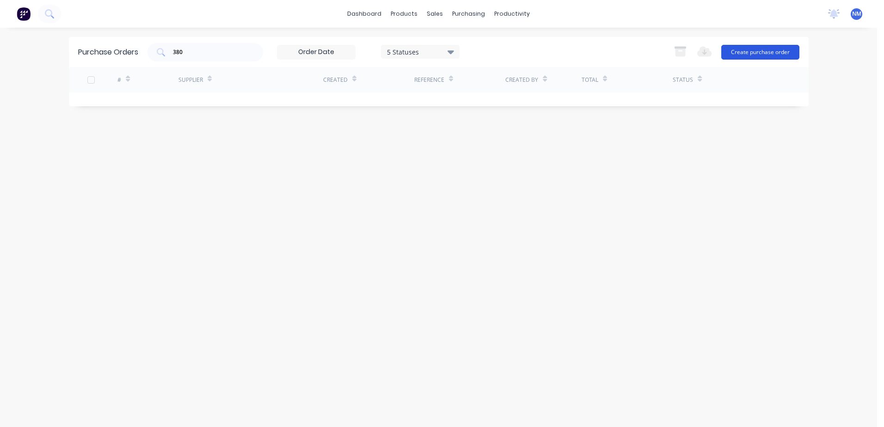
click at [752, 47] on button "Create purchase order" at bounding box center [761, 52] width 78 height 15
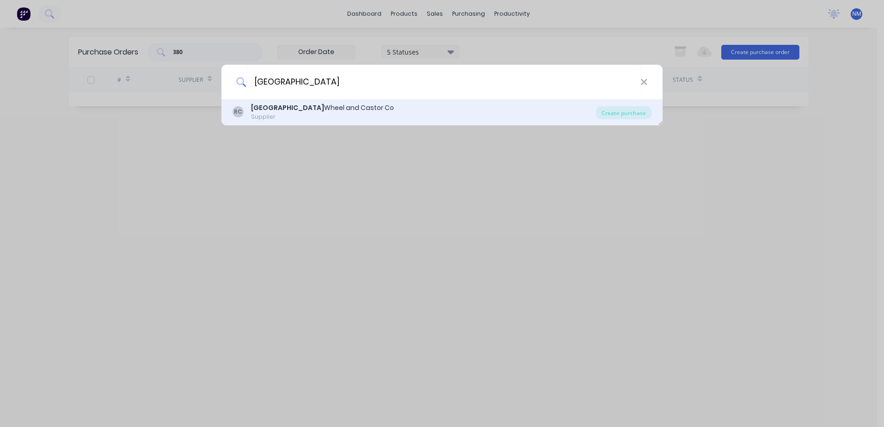
type input "[GEOGRAPHIC_DATA]"
click at [315, 103] on div "Richmond Wheel and Castor Co" at bounding box center [322, 108] width 143 height 10
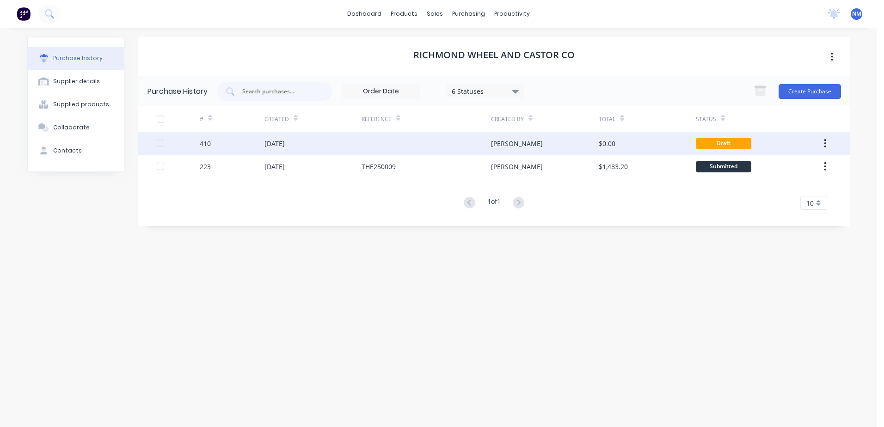
click at [447, 147] on div at bounding box center [427, 143] width 130 height 23
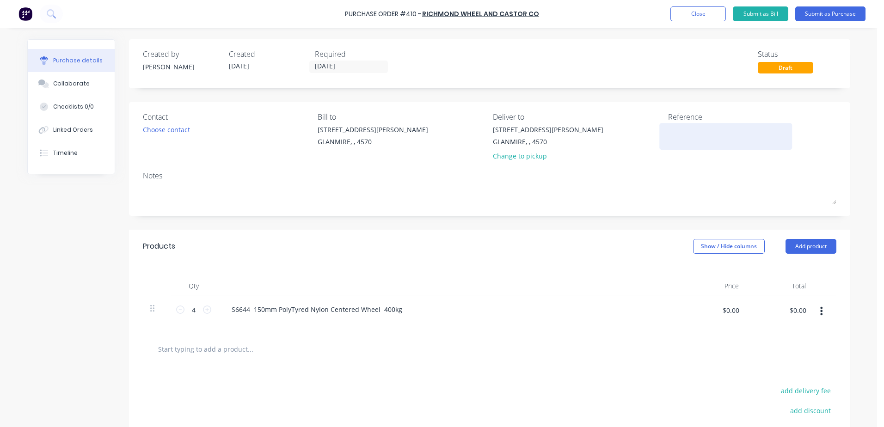
click at [676, 135] on textarea at bounding box center [726, 135] width 116 height 21
type textarea "x"
type textarea "N"
type textarea "x"
type textarea "NE"
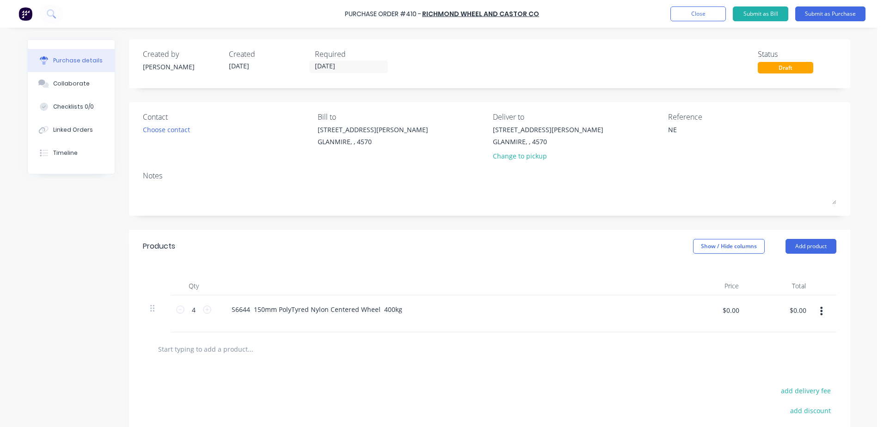
type textarea "x"
type textarea "NES"
type textarea "x"
type textarea "NES2"
type textarea "x"
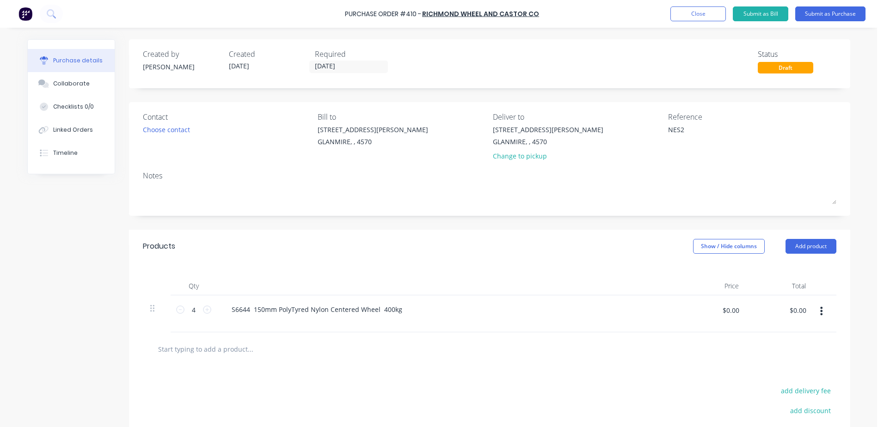
type textarea "NES25"
type textarea "x"
type textarea "NES250"
type textarea "x"
type textarea "NES2500"
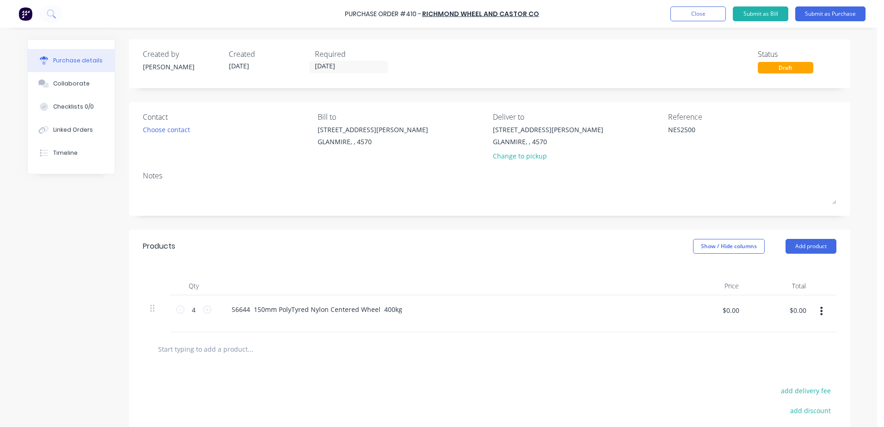
type textarea "x"
type textarea "NES25004"
type textarea "x"
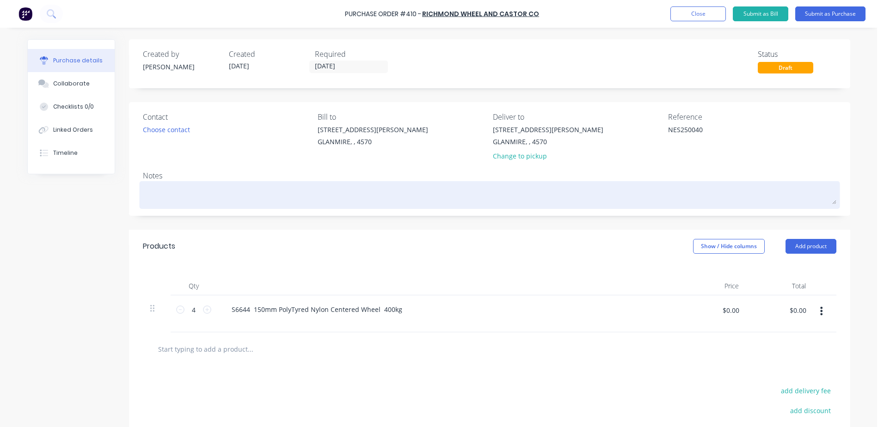
type textarea "NES250040"
type textarea "x"
type textarea "NES250040"
click at [151, 191] on textarea at bounding box center [490, 194] width 694 height 21
type textarea "x"
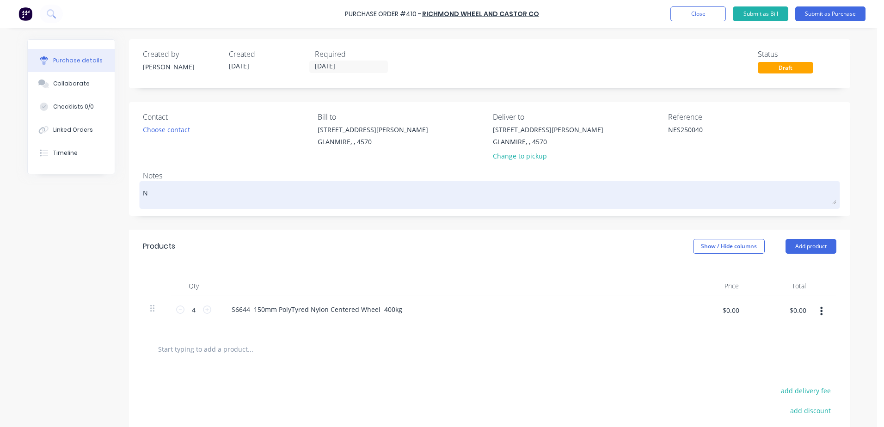
type textarea "N"
type textarea "x"
type textarea "NE"
type textarea "x"
type textarea "NES"
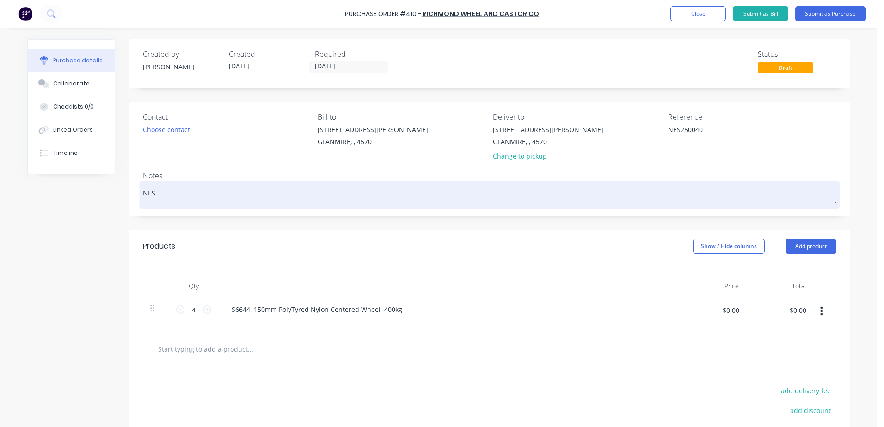
type textarea "x"
type textarea "NES2"
type textarea "x"
type textarea "NES25"
type textarea "x"
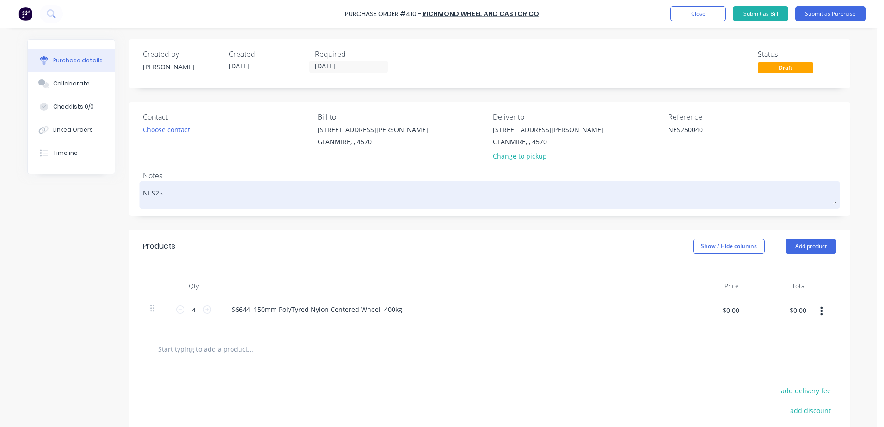
type textarea "NES250"
type textarea "x"
type textarea "NES2504"
type textarea "x"
type textarea "NES250"
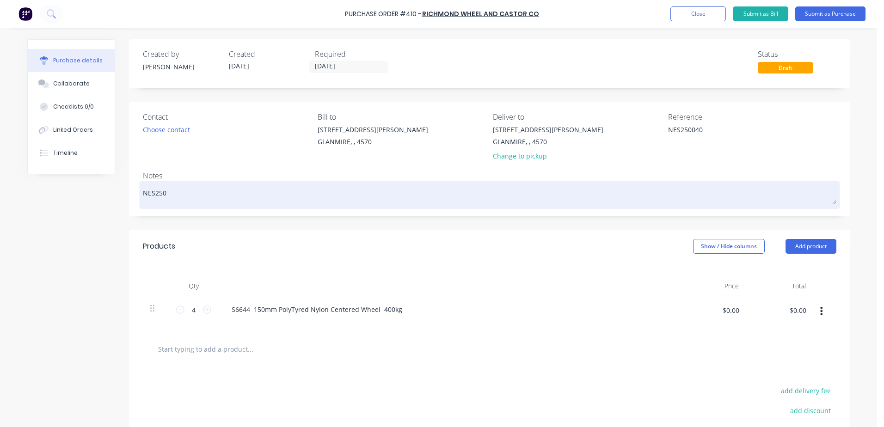
type textarea "x"
type textarea "NES2500"
type textarea "x"
type textarea "NES25004"
type textarea "x"
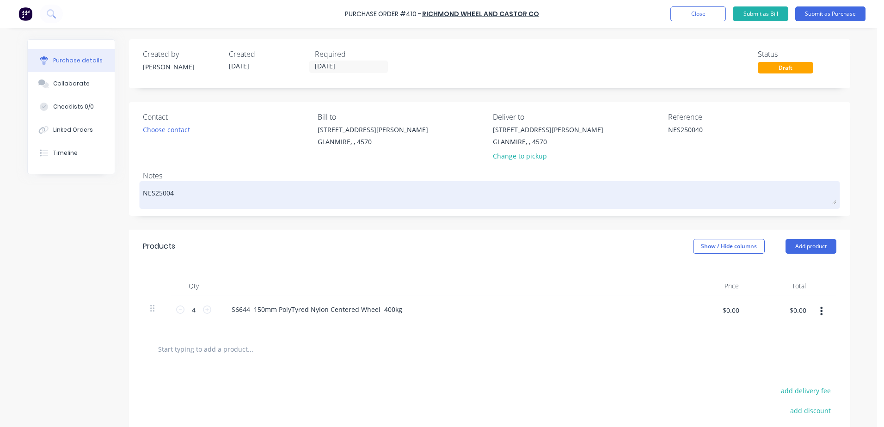
type textarea "NES250040"
type textarea "x"
type textarea "NES250040"
type textarea "x"
type textarea "NES250040 -"
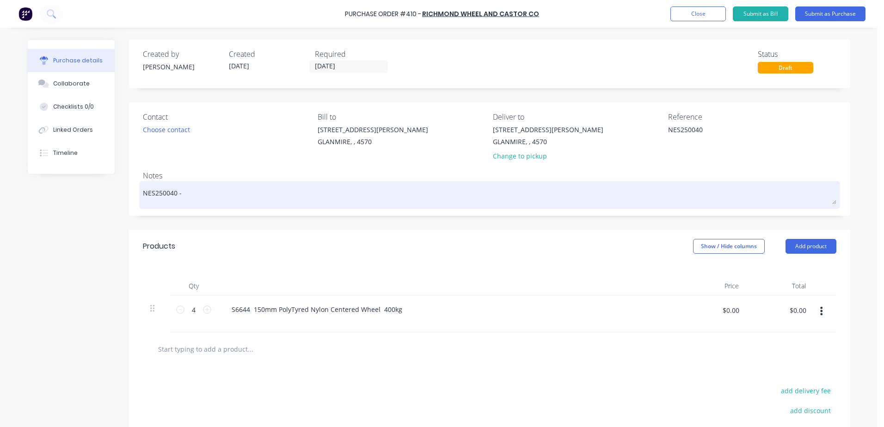
type textarea "x"
type textarea "NES250040 -"
type textarea "x"
type textarea "NES250040 - d"
type textarea "x"
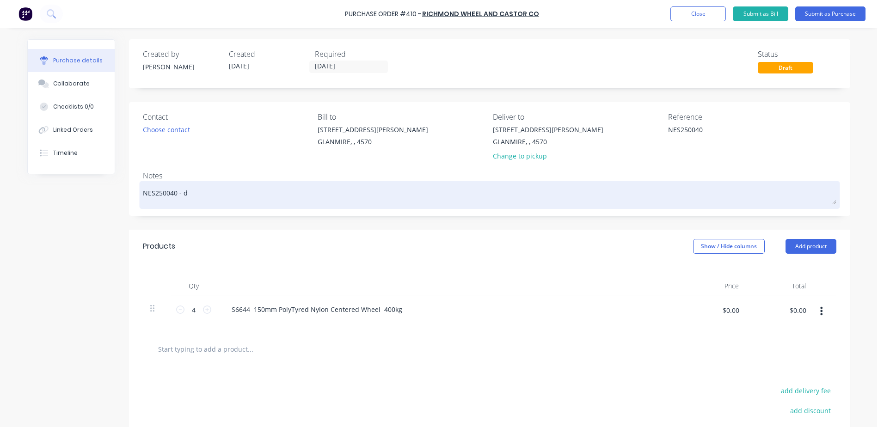
type textarea "NES250040 -"
type textarea "x"
type textarea "NES250040 - a"
type textarea "x"
type textarea "NES250040 - ad"
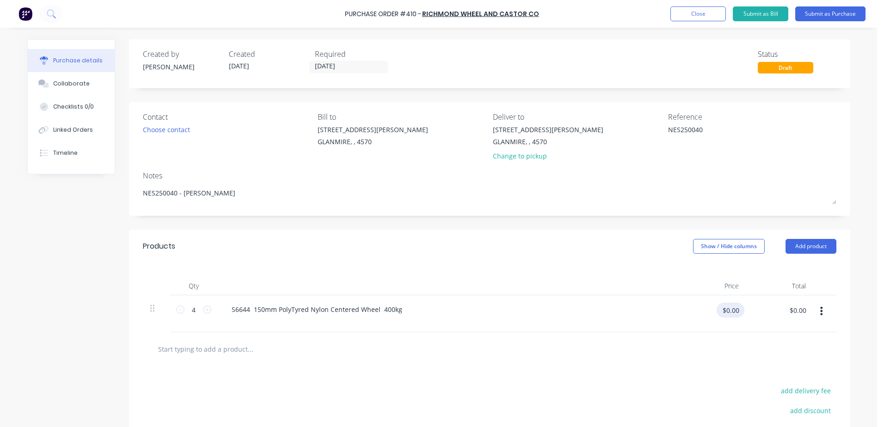
click at [722, 312] on input "$0.00" at bounding box center [731, 310] width 28 height 15
click at [823, 14] on button "Submit as Purchase" at bounding box center [831, 13] width 70 height 15
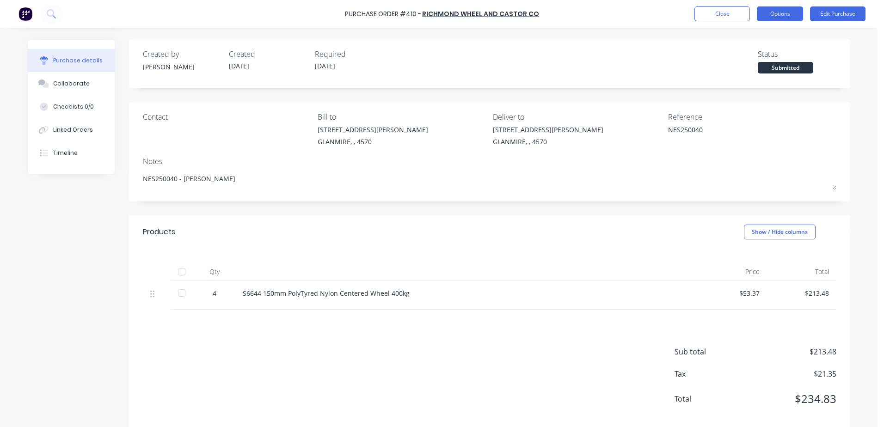
click at [780, 19] on button "Options" at bounding box center [780, 13] width 46 height 15
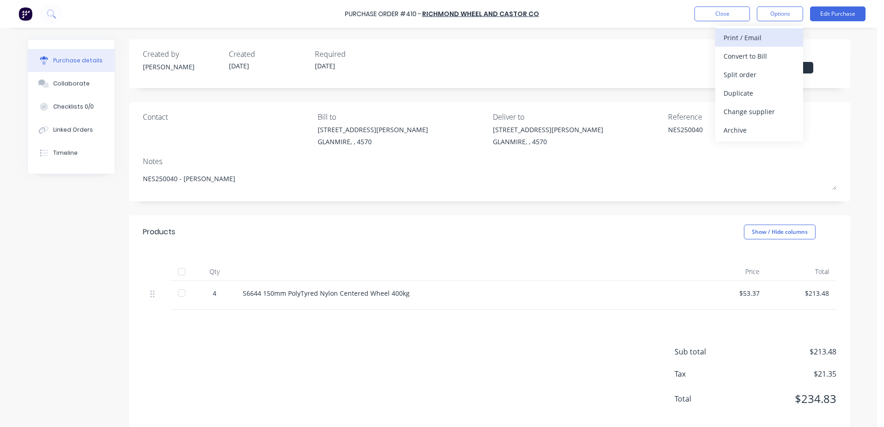
click at [766, 37] on div "Print / Email" at bounding box center [759, 37] width 71 height 13
click at [760, 57] on div "With pricing" at bounding box center [759, 55] width 71 height 13
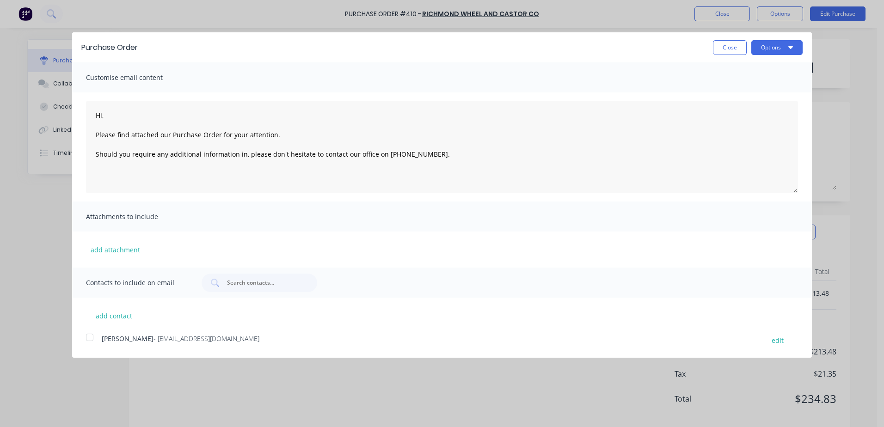
click at [92, 337] on div at bounding box center [89, 337] width 19 height 19
click at [779, 47] on button "Options" at bounding box center [777, 47] width 51 height 15
click at [752, 76] on div "Print" at bounding box center [758, 70] width 71 height 13
click at [728, 51] on button "Close" at bounding box center [730, 47] width 34 height 15
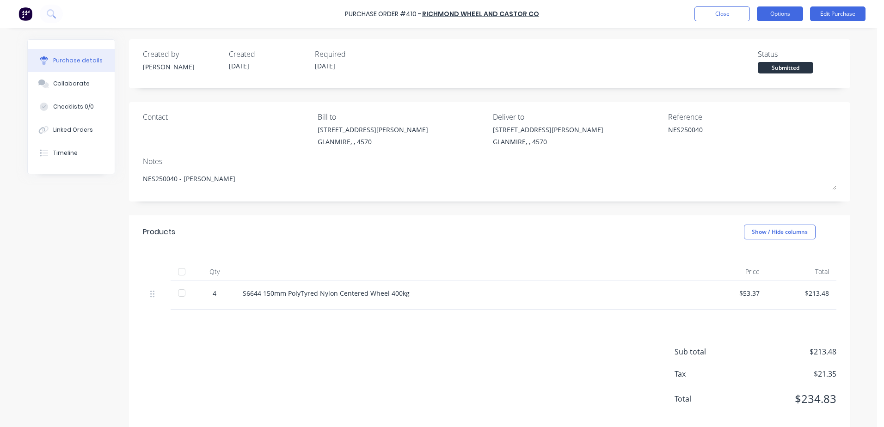
click at [769, 17] on button "Options" at bounding box center [780, 13] width 46 height 15
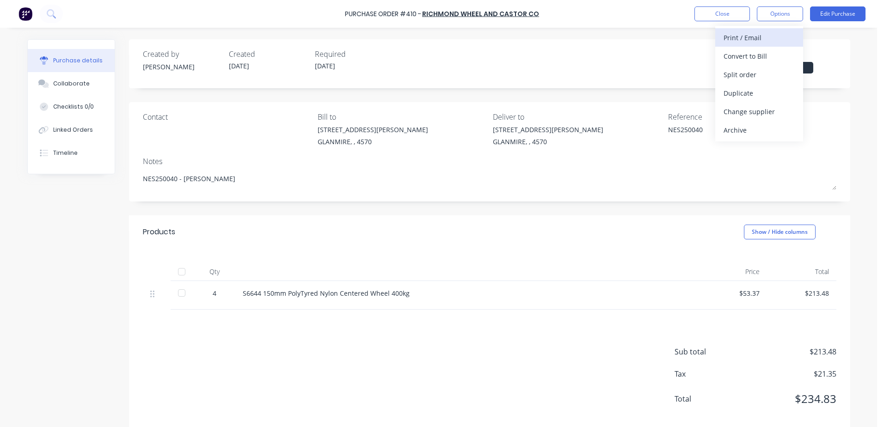
click at [760, 33] on div "Print / Email" at bounding box center [759, 37] width 71 height 13
click at [749, 55] on div "With pricing" at bounding box center [759, 55] width 71 height 13
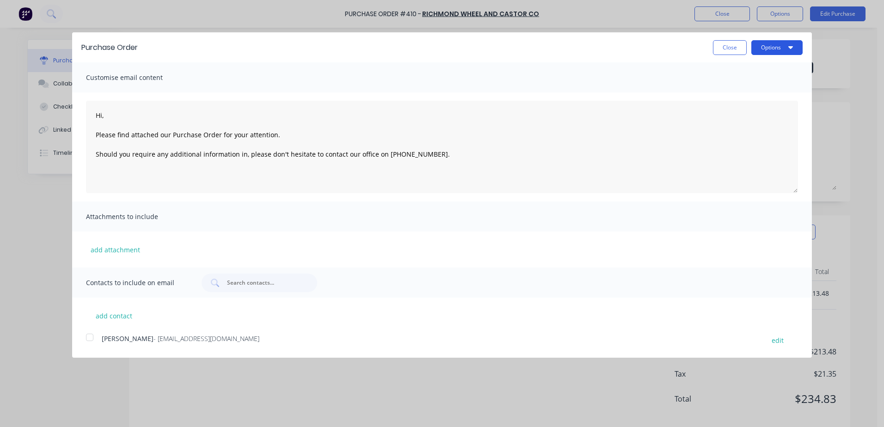
click at [776, 52] on button "Options" at bounding box center [777, 47] width 51 height 15
click at [742, 93] on div "Email" at bounding box center [758, 89] width 71 height 13
click at [93, 339] on div at bounding box center [89, 337] width 19 height 19
click at [777, 44] on button "Options" at bounding box center [777, 47] width 51 height 15
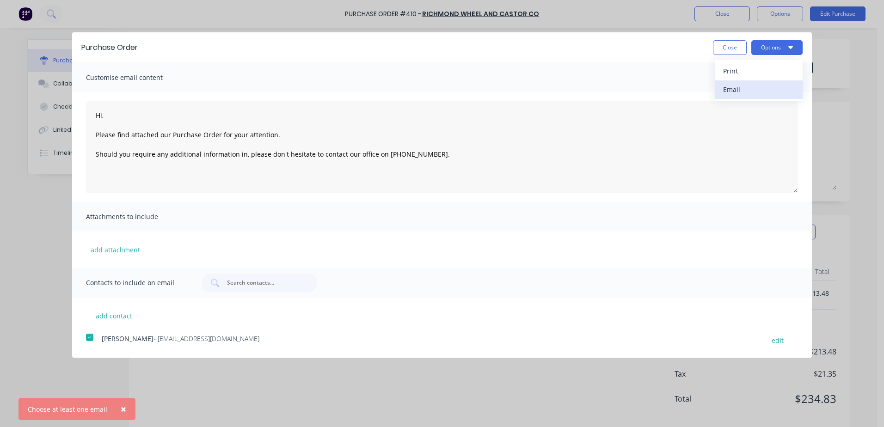
click at [748, 92] on div "Email" at bounding box center [758, 89] width 71 height 13
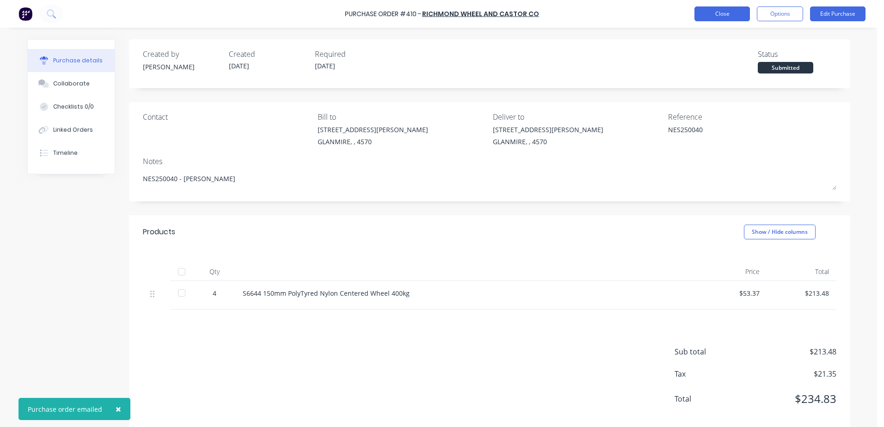
click at [722, 17] on button "Close" at bounding box center [723, 13] width 56 height 15
